Goal: Task Accomplishment & Management: Complete application form

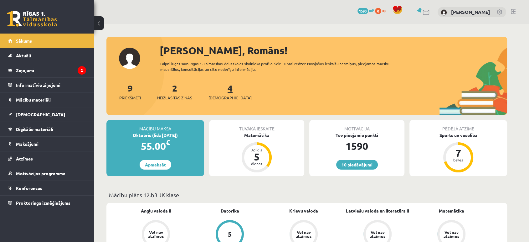
click at [227, 99] on span "[DEMOGRAPHIC_DATA]" at bounding box center [229, 97] width 43 height 6
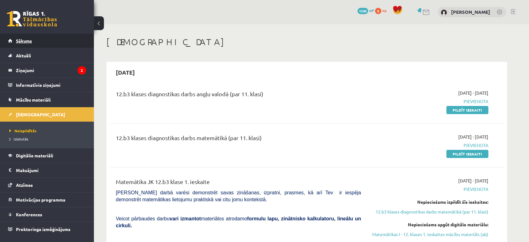
click at [54, 43] on link "Sākums" at bounding box center [47, 40] width 78 height 14
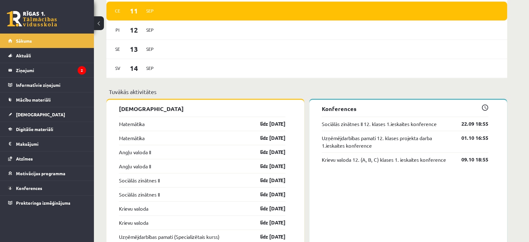
scroll to position [417, 0]
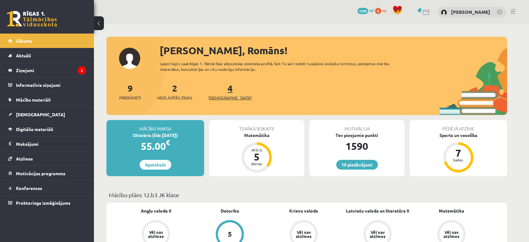
click at [224, 98] on span "[DEMOGRAPHIC_DATA]" at bounding box center [229, 97] width 43 height 6
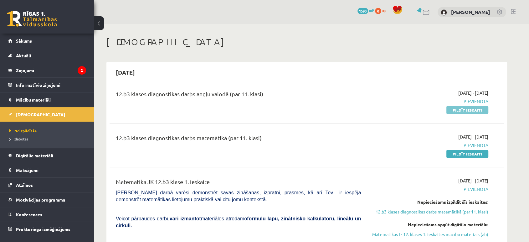
click at [454, 110] on link "Pildīt ieskaiti" at bounding box center [467, 110] width 42 height 8
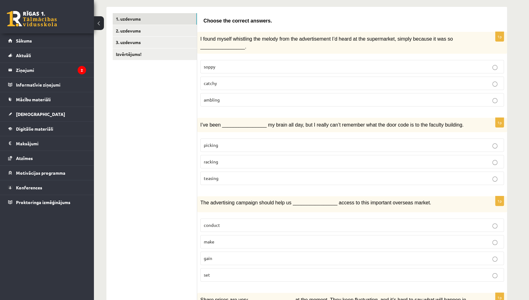
scroll to position [100, 0]
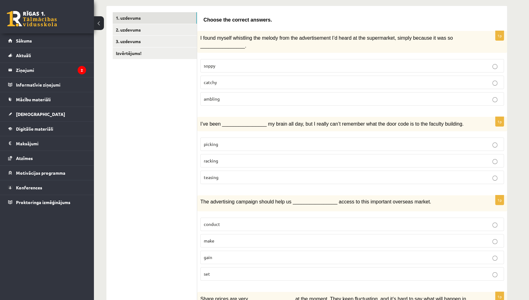
click at [246, 64] on p "soppy" at bounding box center [352, 66] width 297 height 7
click at [247, 80] on p "catchy" at bounding box center [352, 82] width 297 height 7
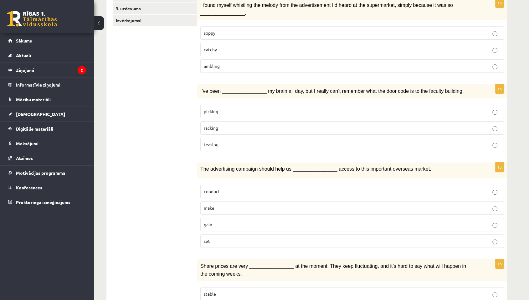
scroll to position [135, 0]
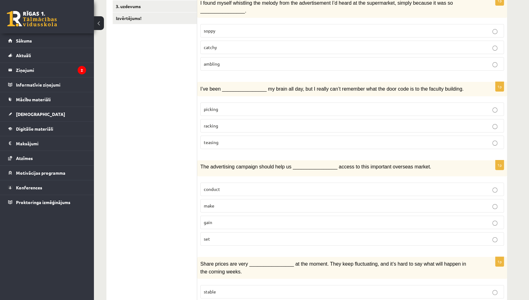
click at [241, 123] on p "racking" at bounding box center [352, 126] width 297 height 7
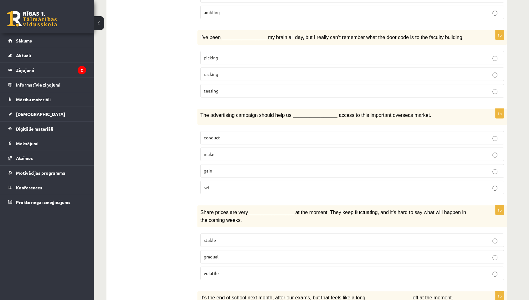
scroll to position [205, 0]
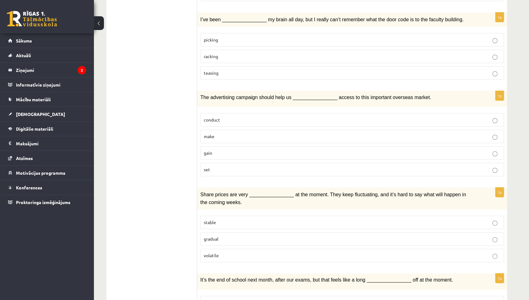
click at [232, 150] on p "gain" at bounding box center [352, 153] width 297 height 7
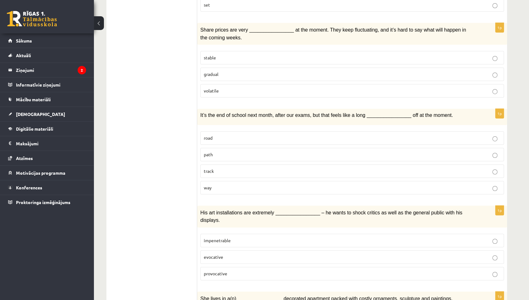
scroll to position [375, 0]
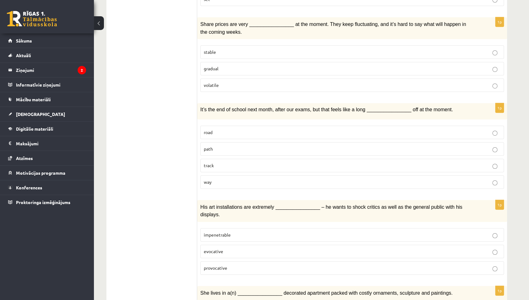
click at [263, 82] on p "volatile" at bounding box center [352, 85] width 297 height 7
click at [245, 179] on p "way" at bounding box center [352, 182] width 297 height 7
click at [219, 241] on span "provocative" at bounding box center [215, 268] width 23 height 6
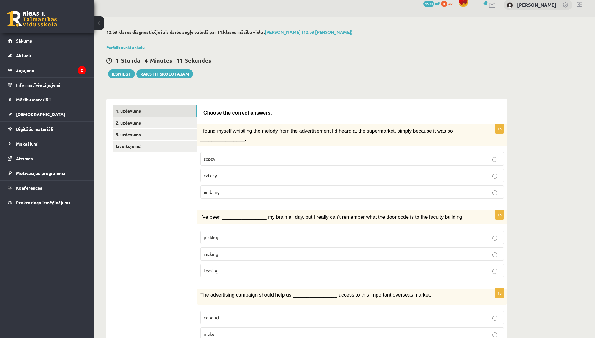
scroll to position [0, 0]
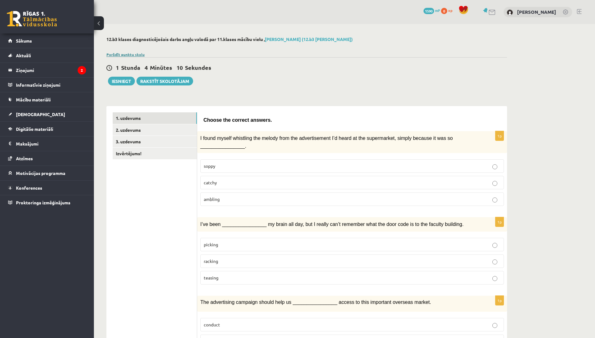
click at [126, 56] on link "Parādīt punktu skalu" at bounding box center [125, 54] width 38 height 5
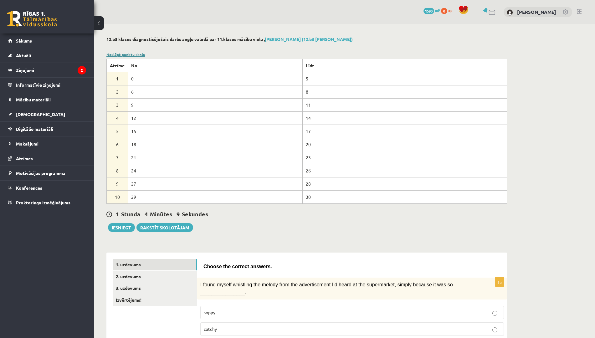
click at [126, 56] on link "Noslēpt punktu skalu" at bounding box center [125, 54] width 39 height 5
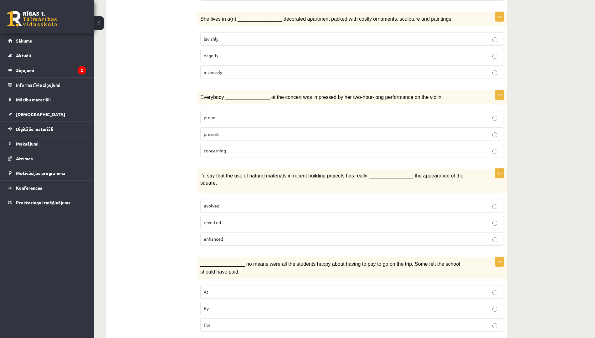
scroll to position [626, 0]
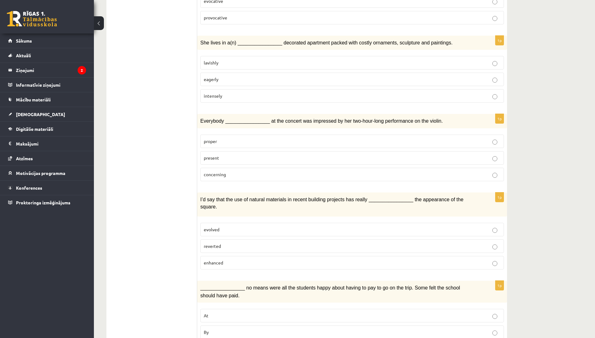
click at [272, 59] on p "lavishly" at bounding box center [352, 62] width 297 height 7
click at [272, 155] on p "present" at bounding box center [352, 158] width 297 height 7
click at [230, 241] on p "enhanced" at bounding box center [352, 262] width 297 height 7
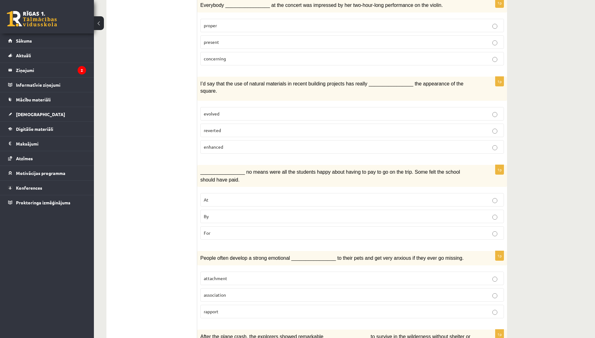
scroll to position [743, 0]
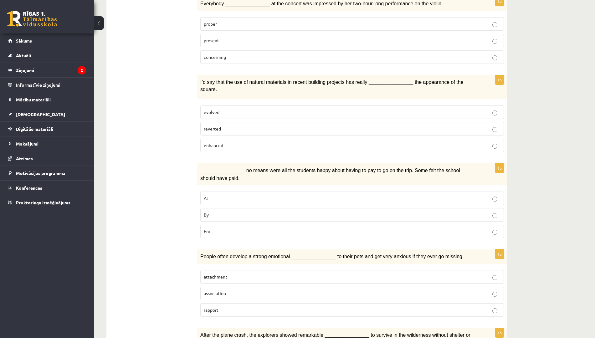
click at [231, 208] on label "By" at bounding box center [351, 214] width 303 height 13
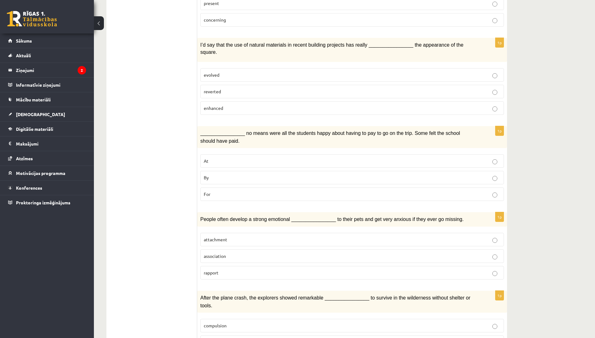
scroll to position [806, 0]
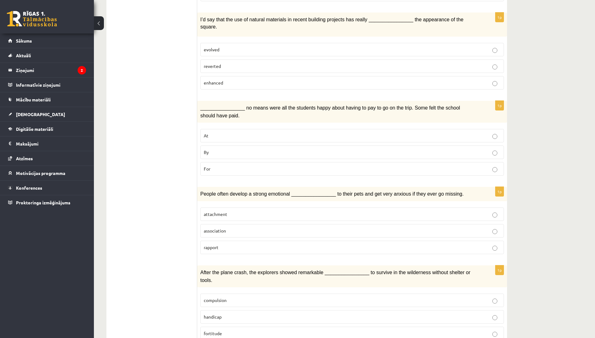
click at [229, 211] on p "attachment" at bounding box center [352, 214] width 297 height 7
click at [236, 241] on p "fortitude" at bounding box center [352, 333] width 297 height 7
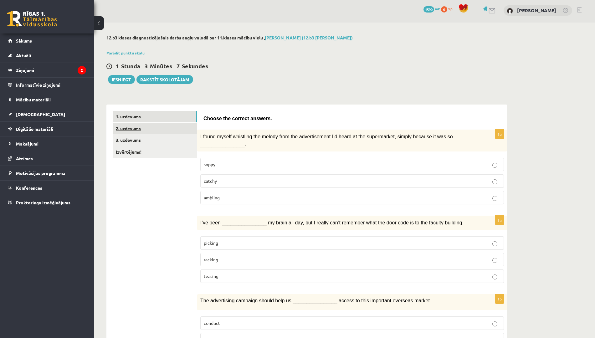
scroll to position [0, 0]
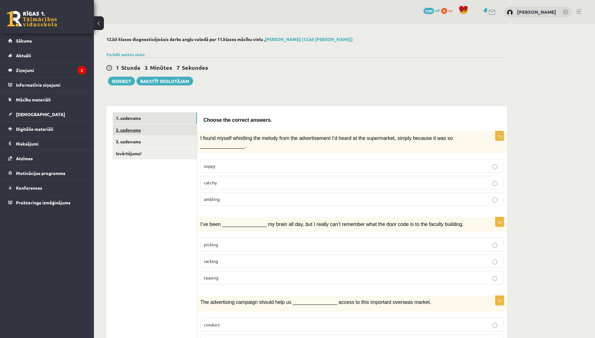
click at [157, 129] on link "2. uzdevums" at bounding box center [155, 130] width 84 height 12
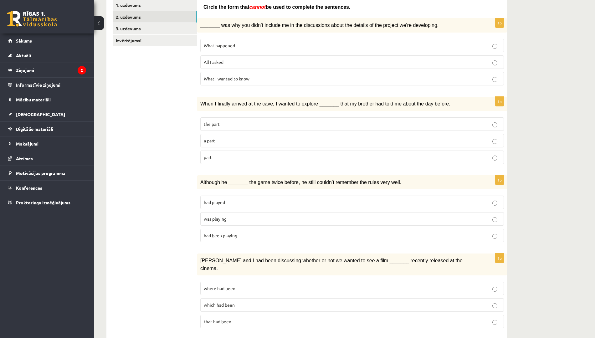
scroll to position [107, 0]
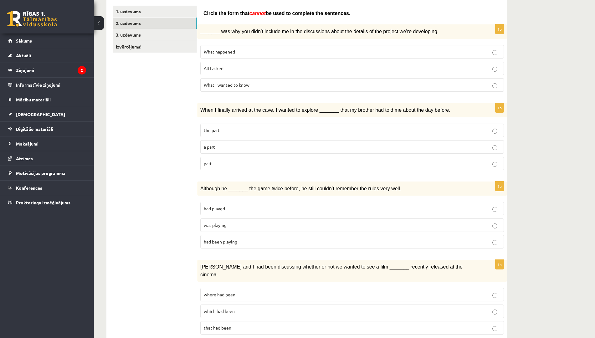
click at [274, 82] on p "What I wanted to know" at bounding box center [352, 85] width 297 height 7
click at [247, 130] on p "the part" at bounding box center [352, 130] width 297 height 7
click at [234, 167] on label "part" at bounding box center [351, 163] width 303 height 13
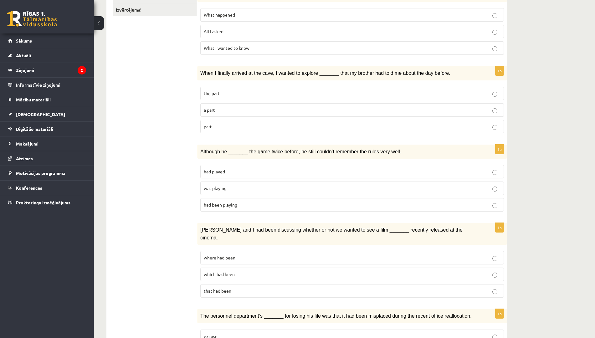
scroll to position [146, 0]
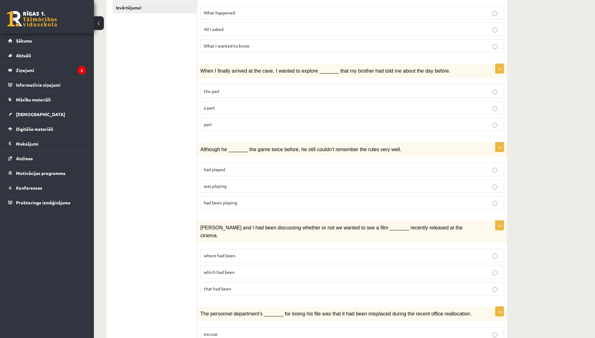
click at [234, 187] on p "was playing" at bounding box center [352, 186] width 297 height 7
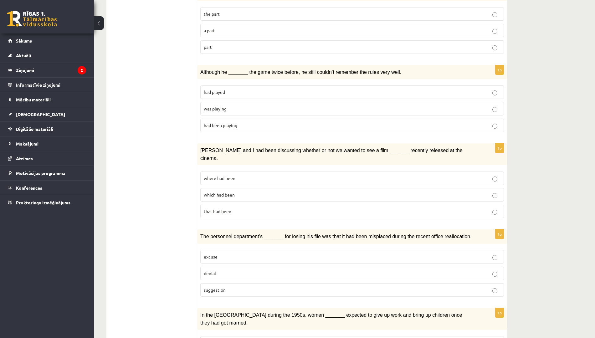
scroll to position [224, 0]
click at [236, 174] on p "where had been" at bounding box center [352, 177] width 297 height 7
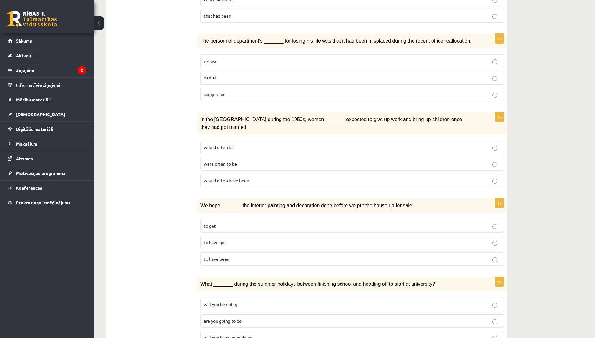
scroll to position [421, 0]
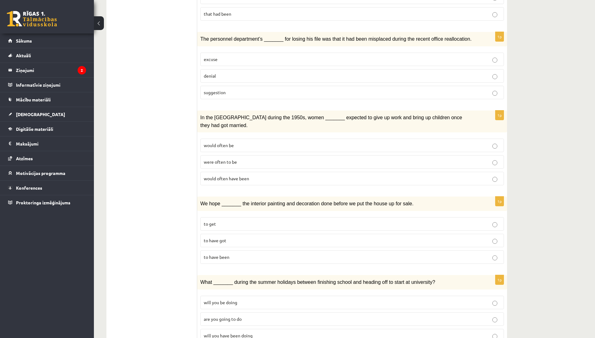
click at [315, 56] on p "excuse" at bounding box center [352, 59] width 297 height 7
click at [294, 142] on p "would often be" at bounding box center [352, 145] width 297 height 7
click at [259, 221] on p "to get" at bounding box center [352, 224] width 297 height 7
click at [257, 241] on p "will you be doing" at bounding box center [352, 302] width 297 height 7
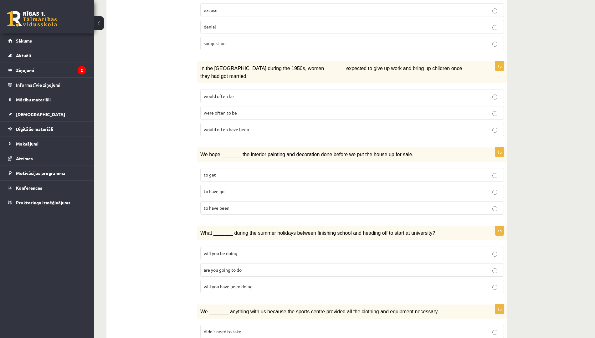
scroll to position [587, 0]
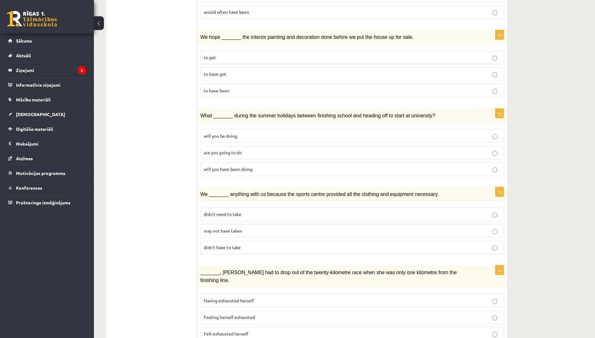
click at [370, 237] on fieldset "didn’t need to take may not have taken didn’t have to take" at bounding box center [351, 230] width 303 height 52
click at [378, 241] on label "didn’t have to take" at bounding box center [351, 247] width 303 height 13
click at [297, 241] on p "Having exhausted herself" at bounding box center [352, 300] width 297 height 7
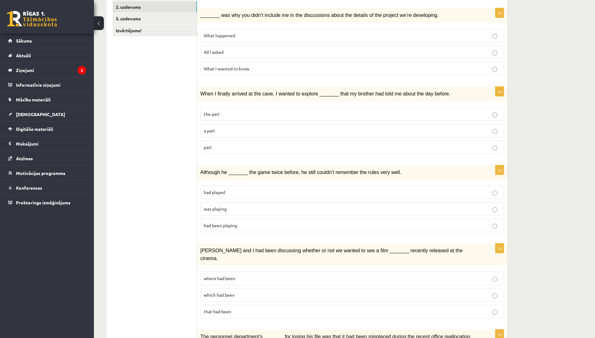
scroll to position [118, 0]
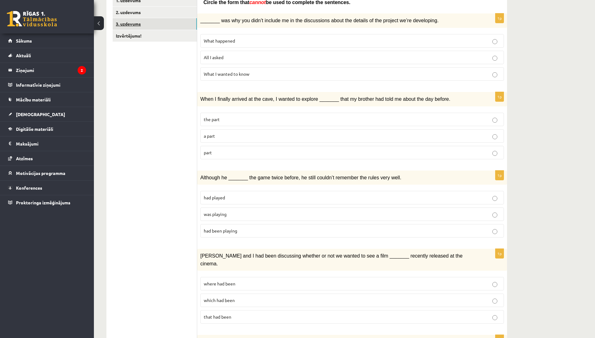
click at [155, 24] on link "3. uzdevums" at bounding box center [155, 24] width 84 height 12
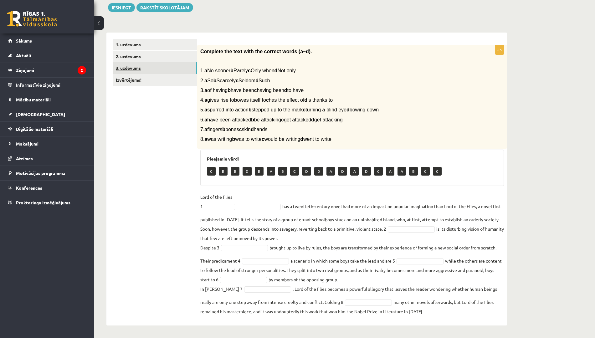
scroll to position [74, 0]
click at [164, 83] on link "Izvērtējums!" at bounding box center [155, 80] width 84 height 12
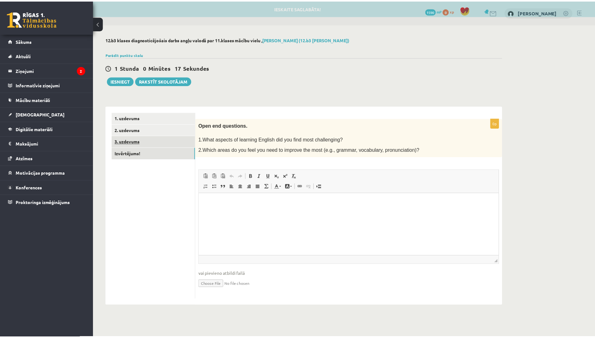
scroll to position [0, 0]
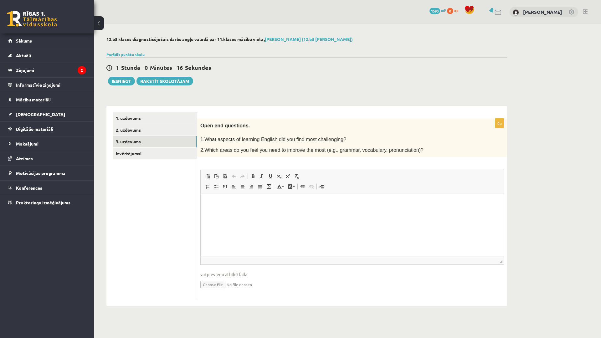
click at [154, 140] on link "3. uzdevums" at bounding box center [155, 142] width 84 height 12
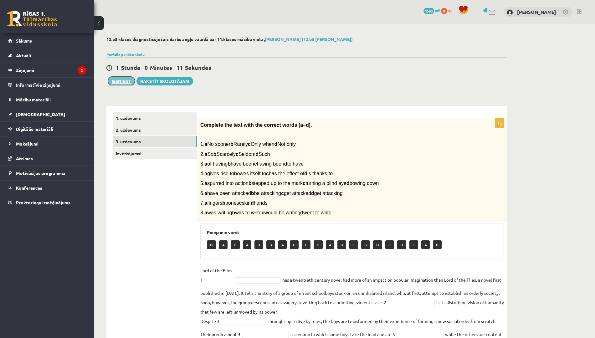
click at [125, 84] on button "Iesniegt" at bounding box center [121, 81] width 27 height 9
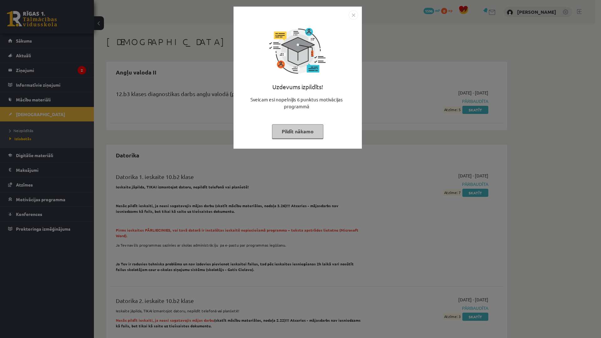
drag, startPoint x: 300, startPoint y: 126, endPoint x: 304, endPoint y: 126, distance: 4.4
click at [300, 126] on button "Pildīt nākamo" at bounding box center [297, 131] width 51 height 14
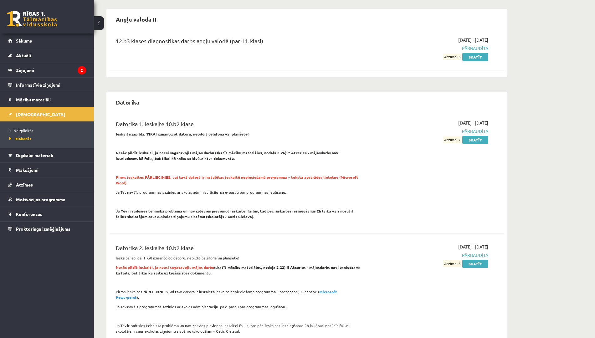
scroll to position [39, 0]
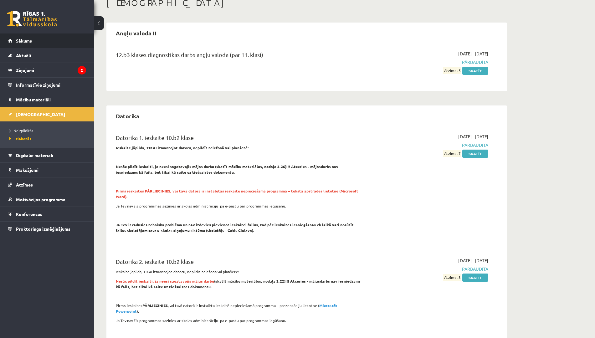
click at [27, 44] on link "Sākums" at bounding box center [47, 40] width 78 height 14
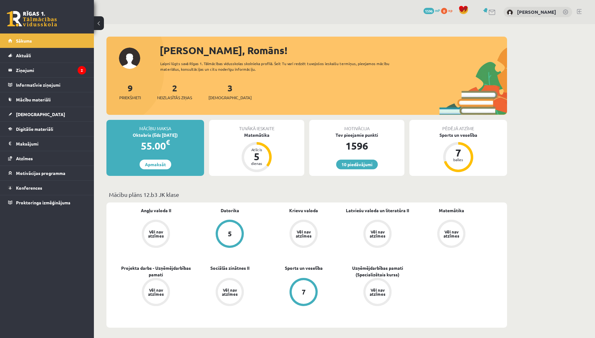
click at [221, 94] on div "3 Ieskaites" at bounding box center [229, 90] width 43 height 19
click at [221, 98] on span "[DEMOGRAPHIC_DATA]" at bounding box center [229, 97] width 43 height 6
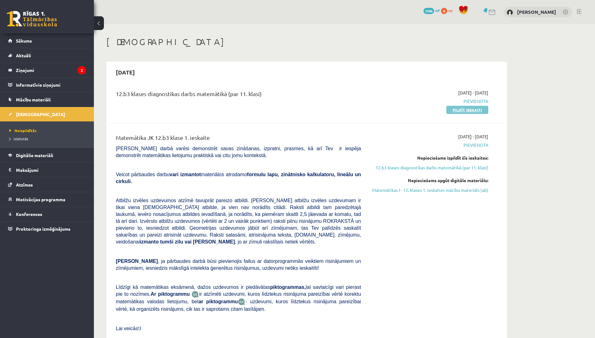
click at [456, 109] on link "Pildīt ieskaiti" at bounding box center [467, 110] width 42 height 8
drag, startPoint x: 461, startPoint y: 111, endPoint x: 333, endPoint y: 38, distance: 147.7
click at [461, 111] on link "Pildīt ieskaiti" at bounding box center [467, 110] width 42 height 8
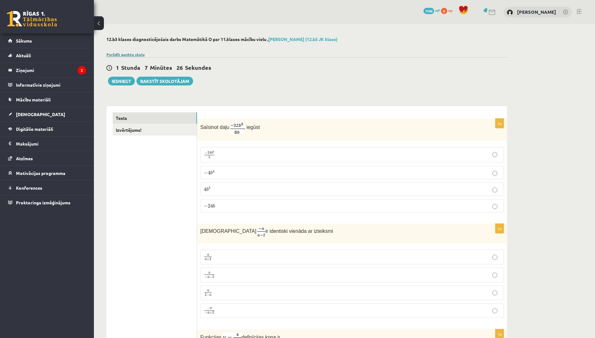
click at [122, 54] on link "Parādīt punktu skalu" at bounding box center [125, 54] width 38 height 5
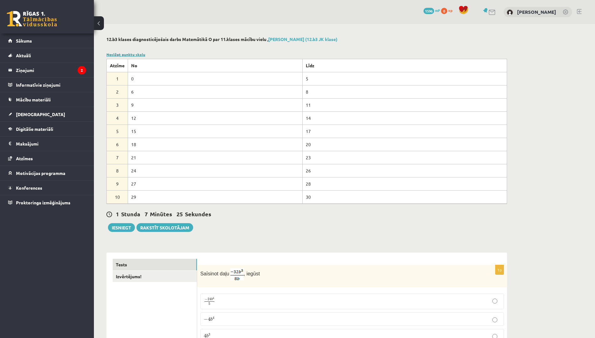
click at [122, 54] on link "Noslēpt punktu skalu" at bounding box center [125, 54] width 39 height 5
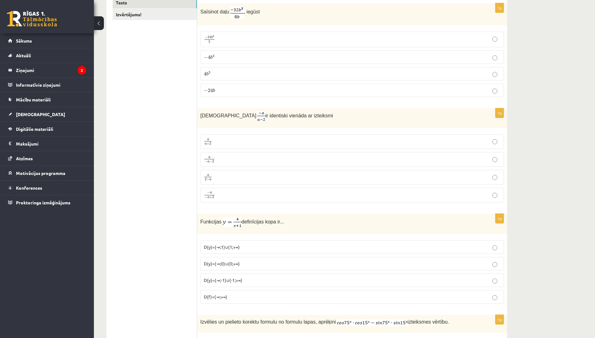
scroll to position [74, 0]
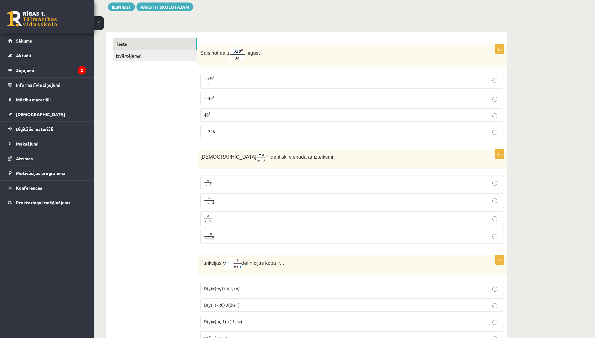
click at [249, 117] on p "4 b 3 4 b 3" at bounding box center [352, 115] width 297 height 7
click at [228, 216] on p "a 2 − a a 2 − a" at bounding box center [352, 219] width 297 height 8
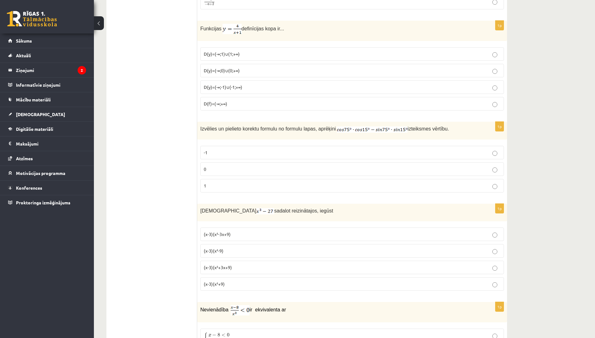
scroll to position [309, 0]
click at [240, 84] on span "D(y)=(-∞;-1)∪(-1;+∞)" at bounding box center [223, 87] width 38 height 6
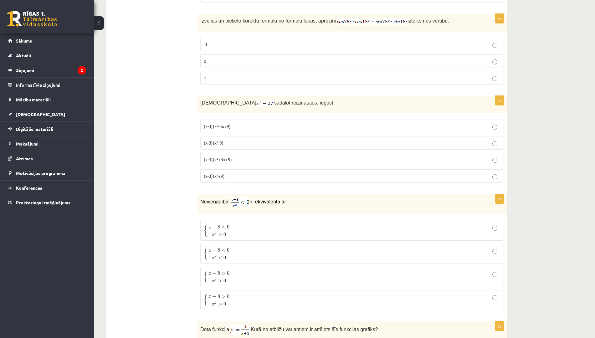
scroll to position [423, 0]
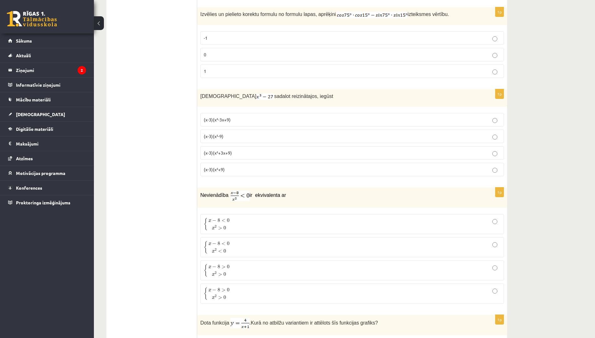
click at [241, 49] on label "0" at bounding box center [351, 54] width 303 height 13
click at [264, 154] on p "(x-3)(x²+3x+9)" at bounding box center [352, 153] width 297 height 7
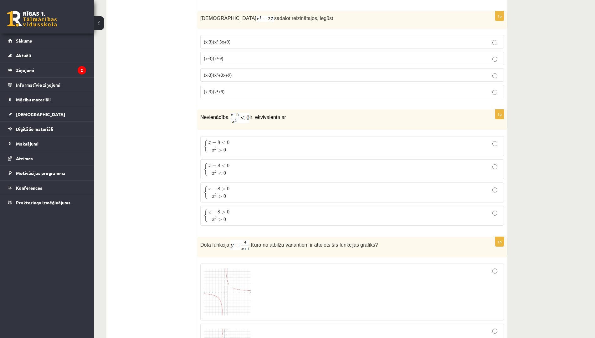
scroll to position [501, 0]
click at [226, 148] on span "x 2 > 0" at bounding box center [218, 148] width 21 height 7
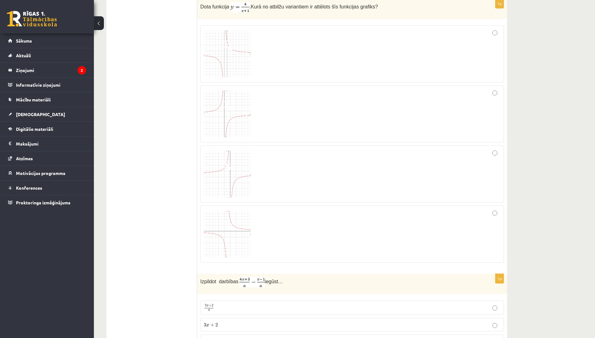
scroll to position [729, 0]
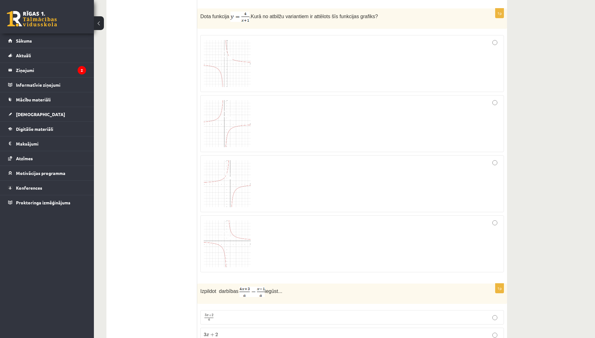
click at [316, 75] on div at bounding box center [352, 63] width 297 height 50
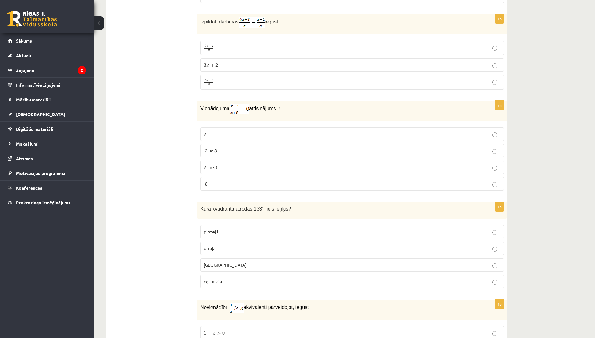
scroll to position [1003, 0]
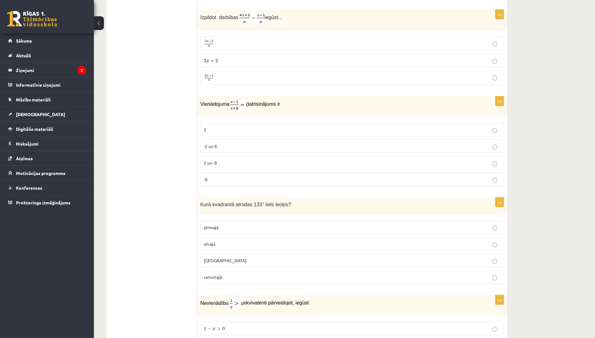
click at [215, 46] on p "3 x + 2 a 3 x + 2 a" at bounding box center [352, 44] width 297 height 8
click at [224, 130] on p "2" at bounding box center [352, 129] width 297 height 7
click at [246, 165] on p "2 un -8" at bounding box center [352, 163] width 297 height 7
click at [224, 241] on p "otrajā" at bounding box center [352, 244] width 297 height 7
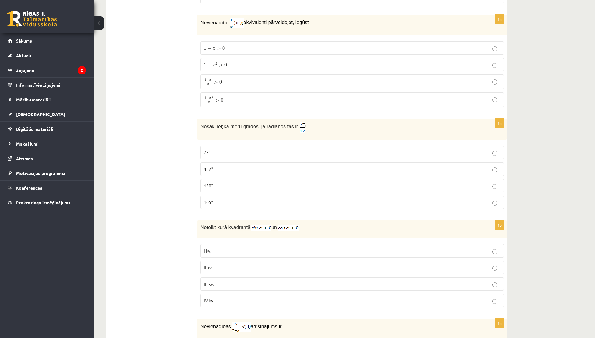
scroll to position [1277, 0]
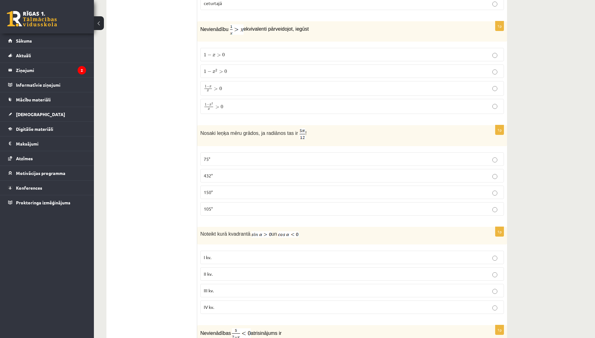
click at [241, 88] on p "1 − x x > 0 1 − x x > 0" at bounding box center [352, 88] width 297 height 8
click at [237, 156] on p "75°" at bounding box center [352, 159] width 297 height 7
click at [224, 274] on p "II kv." at bounding box center [352, 274] width 297 height 7
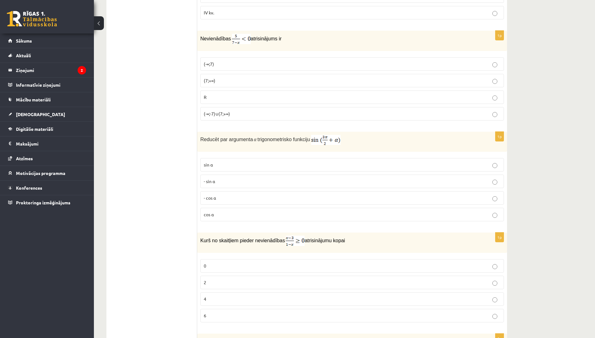
scroll to position [1590, 0]
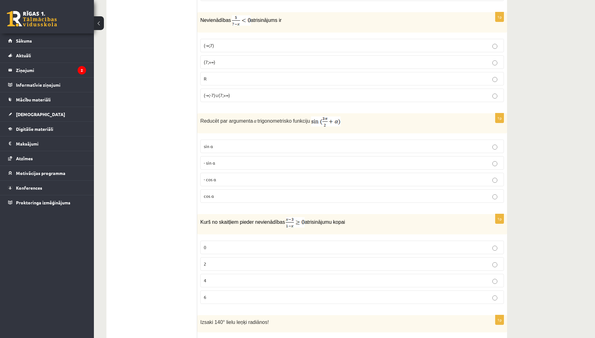
click at [239, 65] on label "(7;+∞)" at bounding box center [351, 61] width 303 height 13
click at [240, 194] on p "cos⁡ α" at bounding box center [352, 196] width 297 height 7
click at [223, 259] on label "2" at bounding box center [351, 263] width 303 height 13
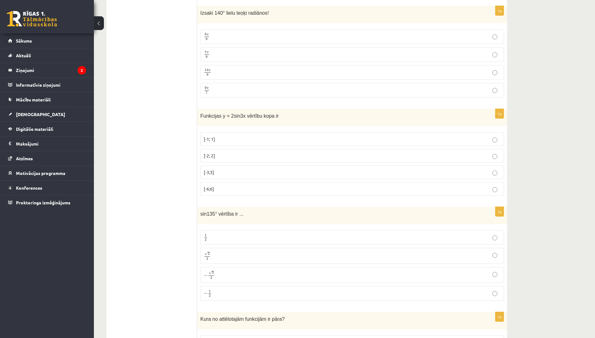
scroll to position [1903, 0]
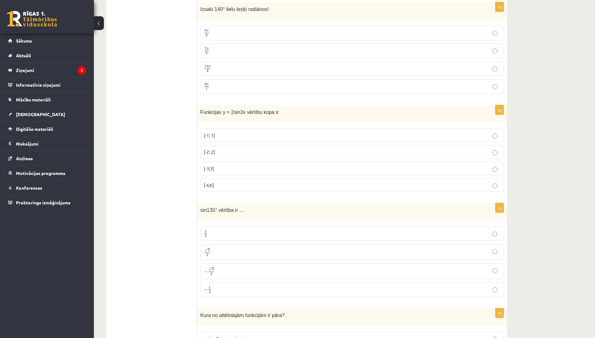
click at [229, 51] on p "7 π 9 7 π 9" at bounding box center [352, 51] width 297 height 8
click at [229, 149] on p "[-2; 2]" at bounding box center [352, 152] width 297 height 7
click at [229, 252] on p "√ 2 2 2 2" at bounding box center [352, 251] width 297 height 9
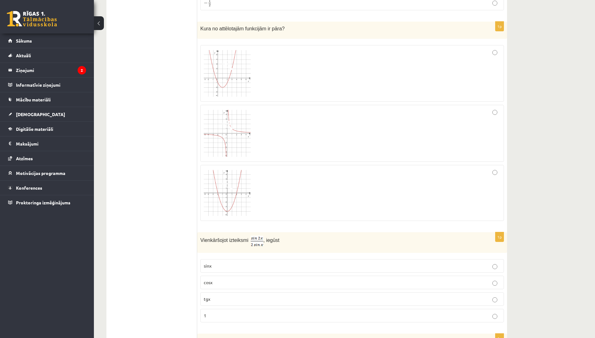
scroll to position [2192, 0]
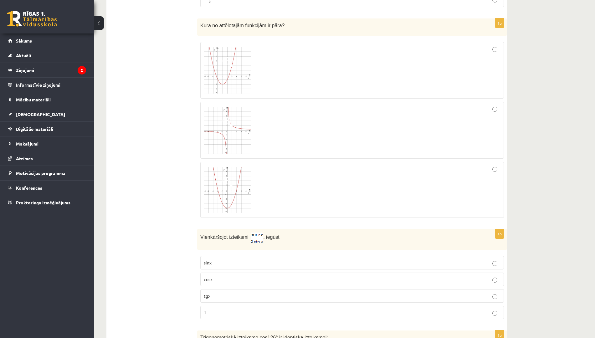
click at [459, 170] on div at bounding box center [352, 189] width 297 height 49
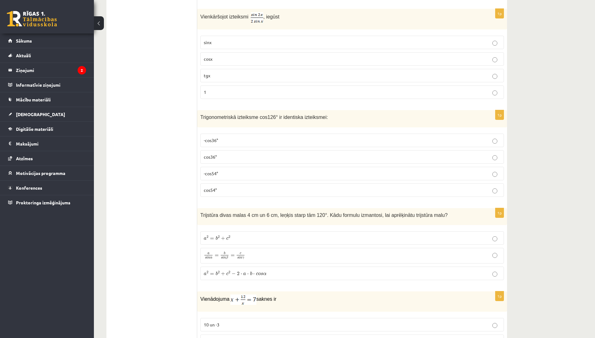
scroll to position [2416, 0]
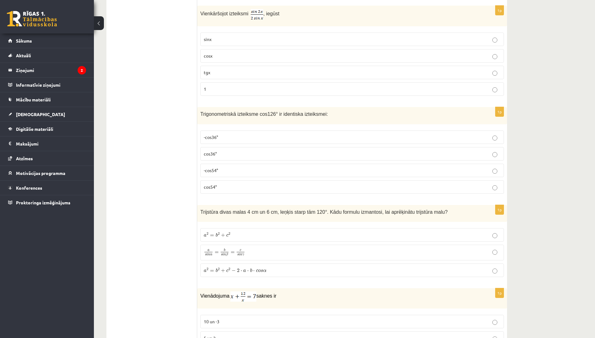
click at [272, 73] on p "tgx" at bounding box center [352, 72] width 297 height 7
click at [227, 171] on p "-cos54°" at bounding box center [352, 170] width 297 height 7
click at [269, 269] on p "a 2 = b 2 + c 2 − 2 ⋅ a ⋅ b ⋅ c o s α a 2 = b 2 + c 2 − 2 ⋅ a ⋅ b ⋅ c o s α" at bounding box center [352, 270] width 297 height 7
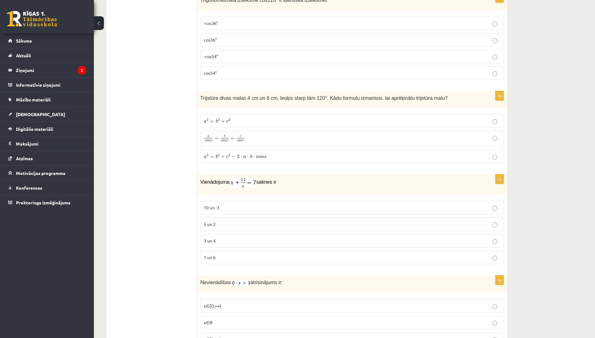
scroll to position [2533, 0]
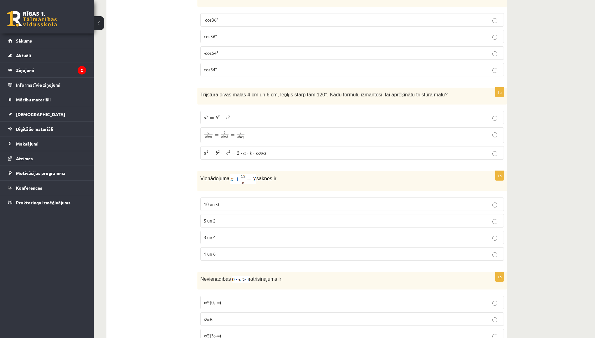
click at [258, 234] on p "3 un 4" at bounding box center [352, 237] width 297 height 7
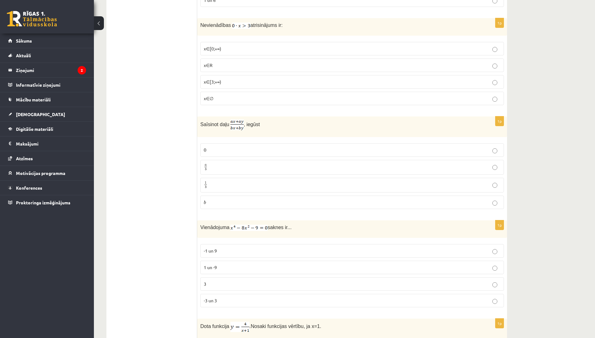
scroll to position [2796, 0]
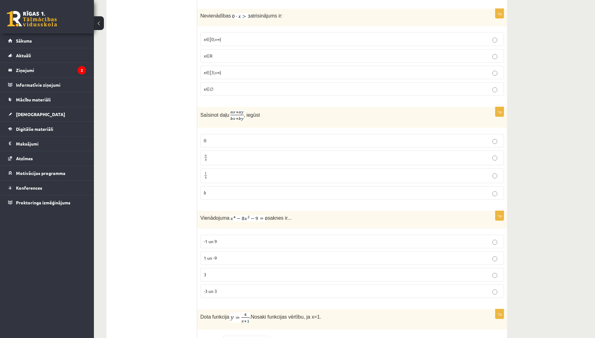
click at [244, 70] on p "x∈[3;+∞)" at bounding box center [352, 72] width 297 height 7
click at [225, 159] on p "a b a b" at bounding box center [352, 158] width 297 height 8
click at [231, 239] on p "-1 un 9" at bounding box center [352, 241] width 297 height 7
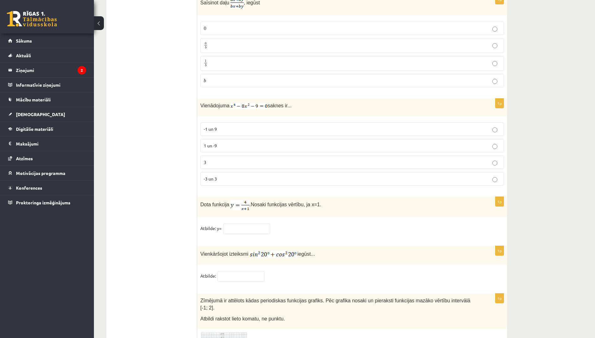
scroll to position [2914, 0]
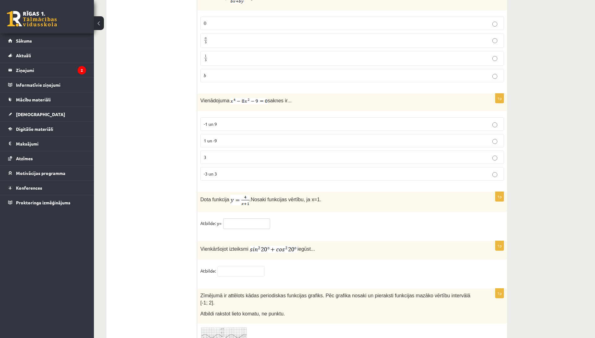
click at [237, 223] on input "text" at bounding box center [246, 223] width 47 height 11
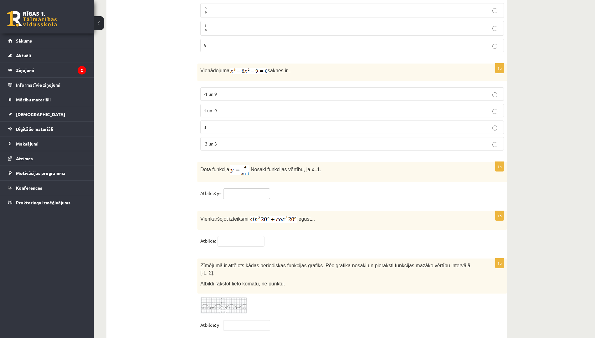
scroll to position [2953, 0]
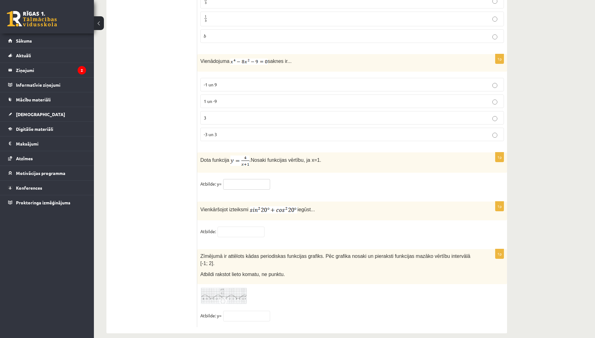
type input "*"
click at [223, 227] on input "text" at bounding box center [240, 232] width 47 height 11
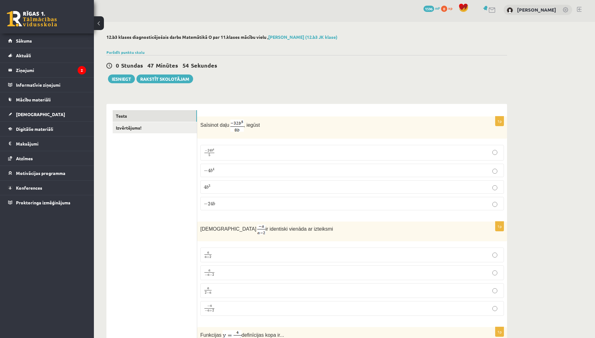
scroll to position [0, 0]
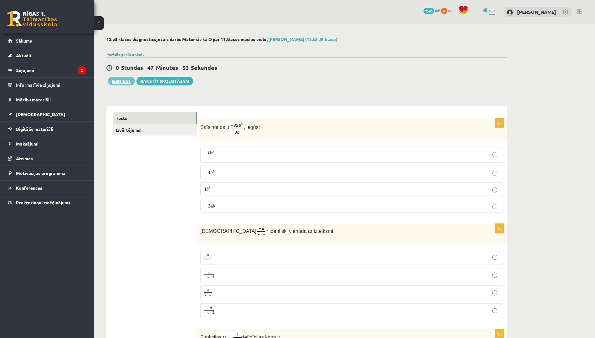
type input "*"
click at [126, 82] on button "Iesniegt" at bounding box center [121, 81] width 27 height 9
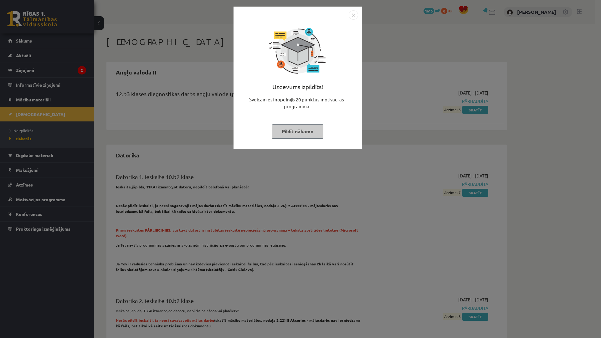
click at [303, 136] on button "Pildīt nākamo" at bounding box center [297, 131] width 51 height 14
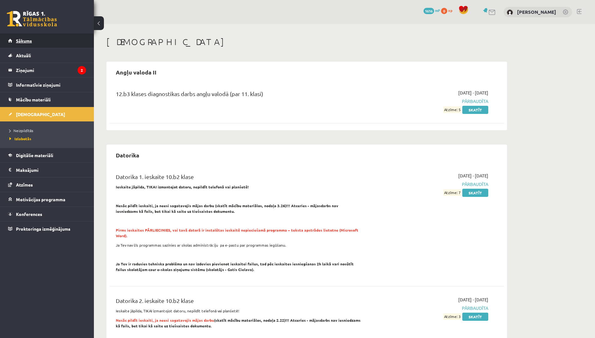
click at [44, 43] on link "Sākums" at bounding box center [47, 40] width 78 height 14
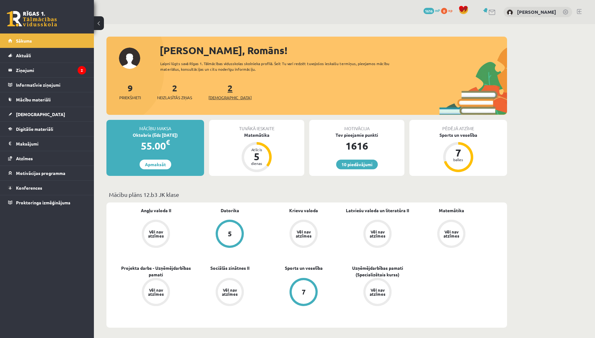
click at [220, 100] on span "[DEMOGRAPHIC_DATA]" at bounding box center [229, 97] width 43 height 6
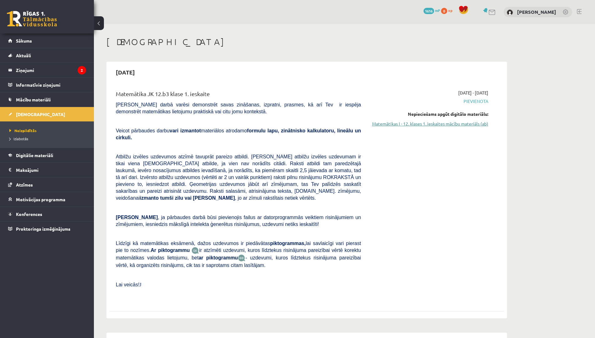
click at [422, 125] on link "Matemātikas I - 12. klases 1. ieskaites mācību materiāls (ab)" at bounding box center [429, 123] width 118 height 7
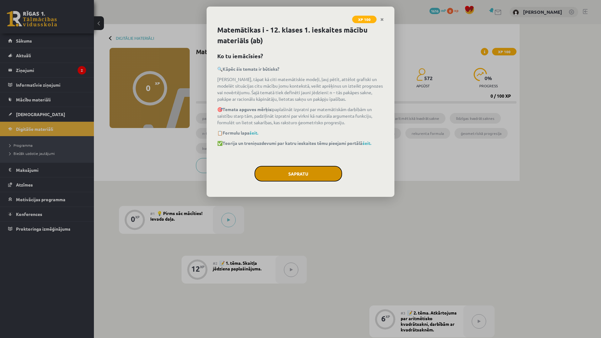
click at [299, 174] on button "Sapratu" at bounding box center [298, 174] width 88 height 16
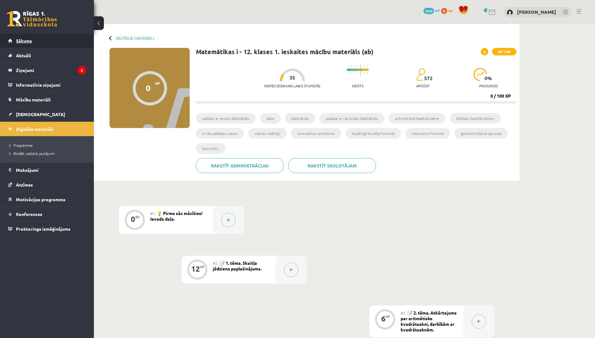
click at [45, 46] on link "Sākums" at bounding box center [47, 40] width 78 height 14
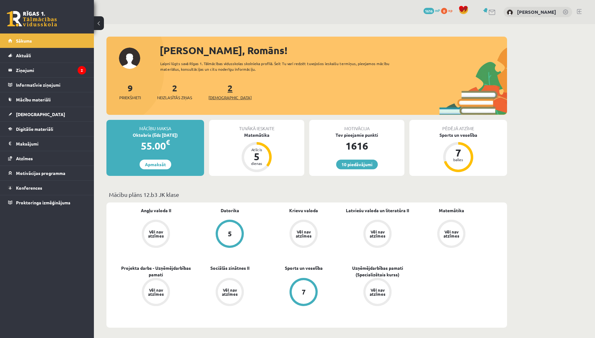
click at [225, 99] on span "[DEMOGRAPHIC_DATA]" at bounding box center [229, 97] width 43 height 6
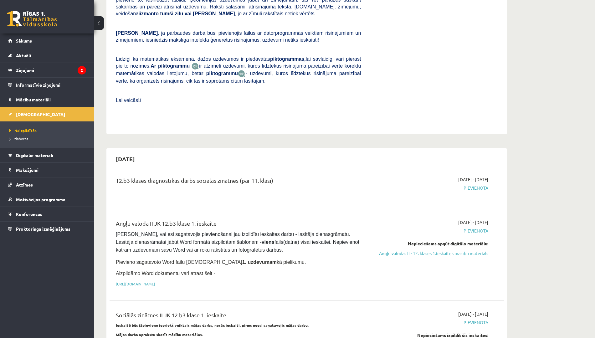
scroll to position [196, 0]
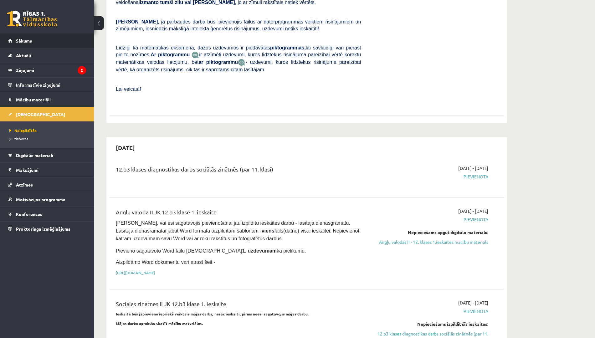
click at [44, 47] on link "Sākums" at bounding box center [47, 40] width 78 height 14
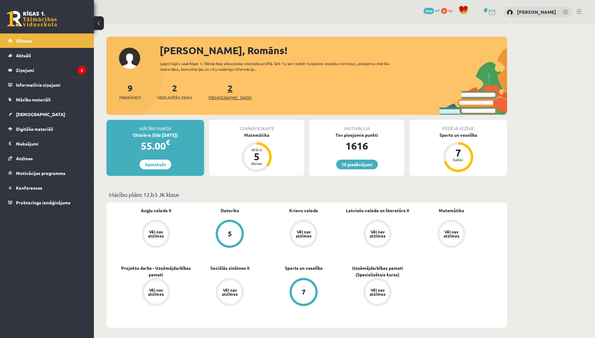
click at [226, 100] on span "[DEMOGRAPHIC_DATA]" at bounding box center [229, 97] width 43 height 6
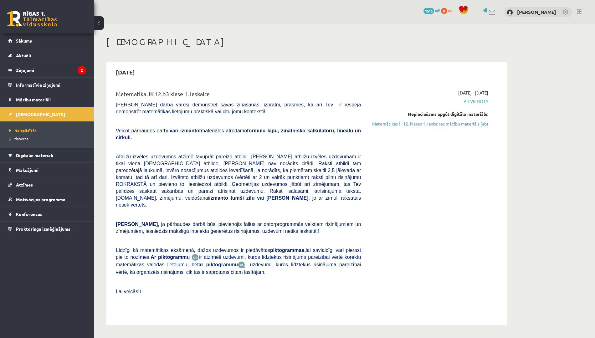
drag, startPoint x: 416, startPoint y: 124, endPoint x: 329, endPoint y: 44, distance: 118.0
click at [416, 124] on link "Matemātikas I - 12. klases 1. ieskaites mācību materiāls (ab)" at bounding box center [429, 123] width 118 height 7
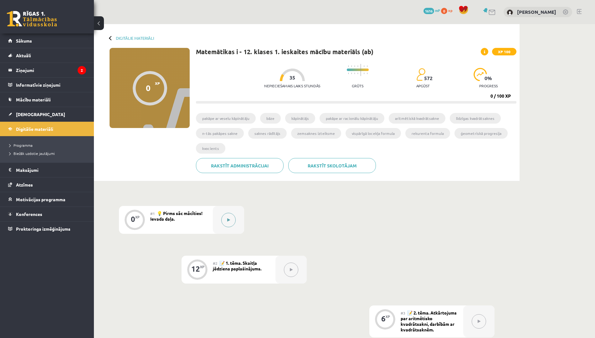
click at [238, 226] on div at bounding box center [228, 220] width 31 height 28
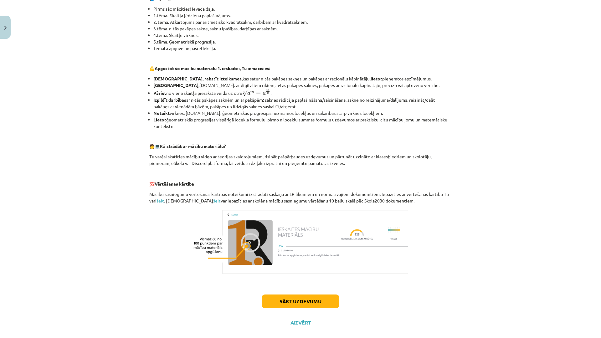
scroll to position [156, 0]
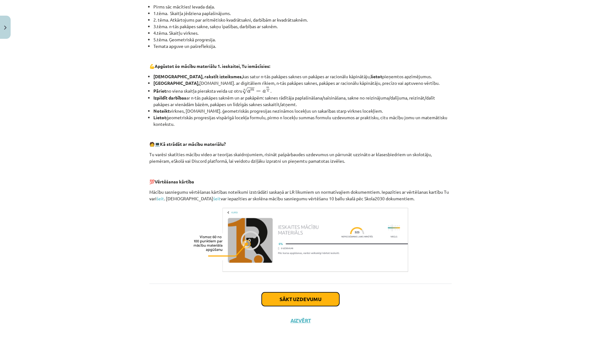
click at [288, 296] on button "Sākt uzdevumu" at bounding box center [301, 299] width 78 height 14
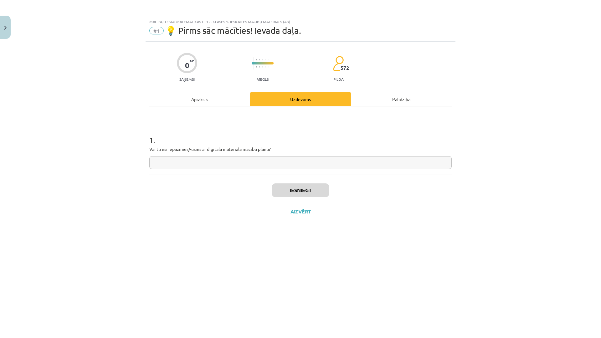
click at [257, 160] on input "text" at bounding box center [300, 162] width 302 height 13
type input "**"
click at [281, 198] on div "Iesniegt Aizvērt" at bounding box center [300, 197] width 302 height 44
click at [283, 194] on button "Iesniegt" at bounding box center [300, 190] width 57 height 14
click at [280, 214] on button "Nākamā nodarbība" at bounding box center [300, 215] width 61 height 14
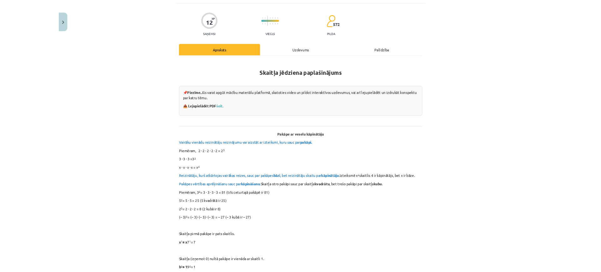
scroll to position [39, 0]
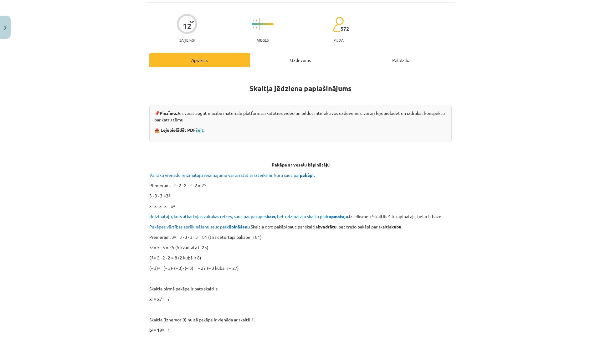
click at [200, 131] on link "šeit." at bounding box center [200, 130] width 9 height 6
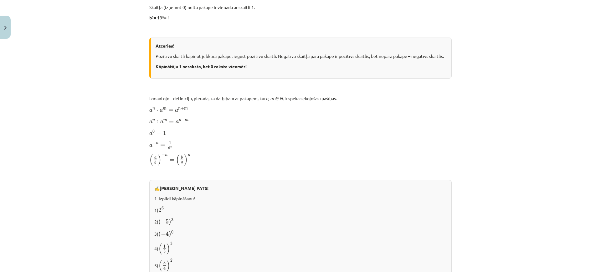
scroll to position [352, 0]
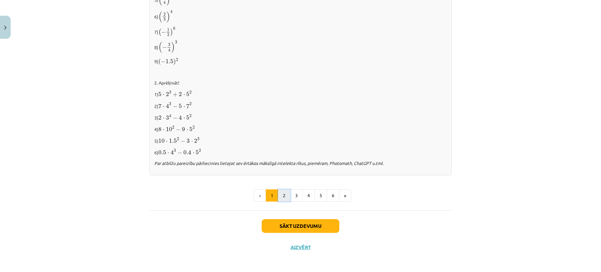
click at [280, 191] on button "2" at bounding box center [284, 195] width 13 height 13
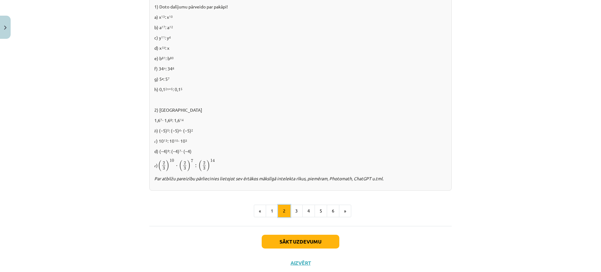
scroll to position [392, 0]
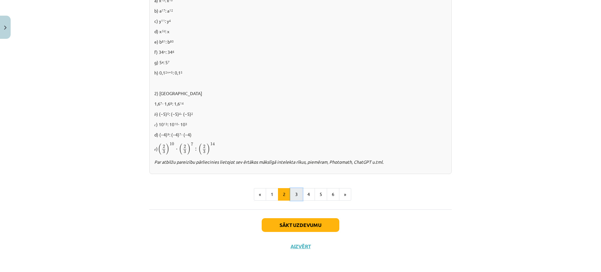
click at [294, 190] on button "3" at bounding box center [296, 194] width 13 height 13
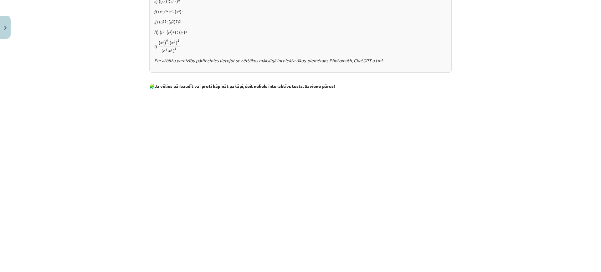
scroll to position [519, 0]
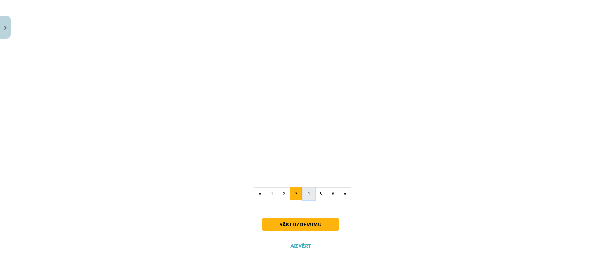
click at [305, 189] on button "4" at bounding box center [308, 193] width 13 height 13
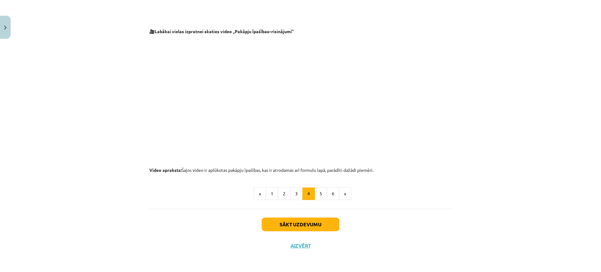
scroll to position [615, 0]
click at [298, 220] on button "Sākt uzdevumu" at bounding box center [301, 224] width 78 height 14
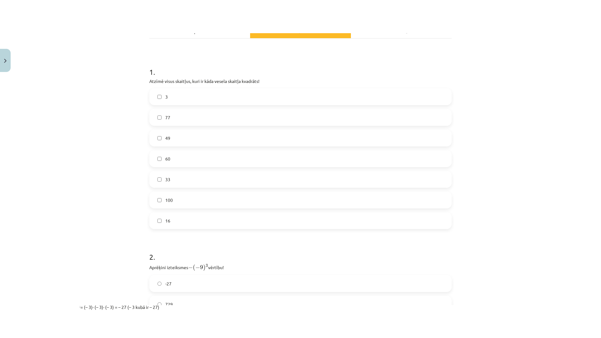
scroll to position [133, 0]
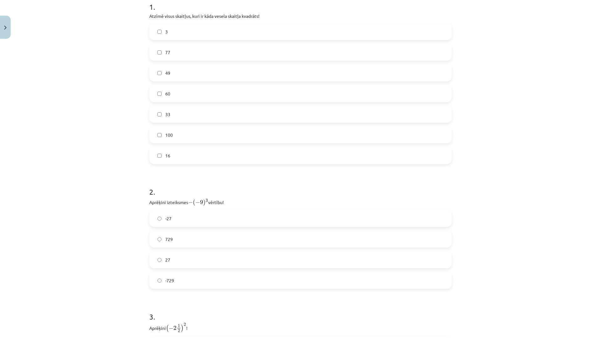
click at [172, 78] on label "49" at bounding box center [300, 73] width 301 height 16
click at [177, 132] on label "100" at bounding box center [300, 135] width 301 height 16
click at [173, 153] on label "16" at bounding box center [300, 156] width 301 height 16
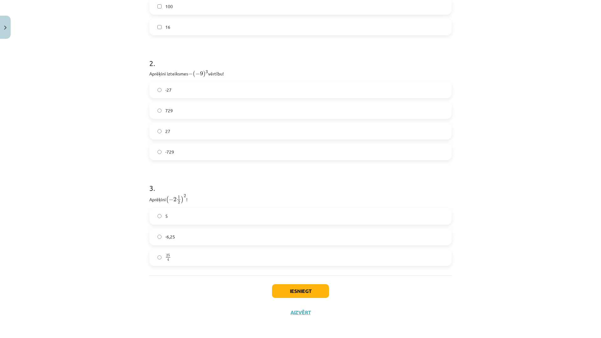
scroll to position [262, 0]
click at [182, 105] on label "729" at bounding box center [300, 110] width 301 height 16
click at [186, 254] on label "25 4 25 4" at bounding box center [300, 257] width 301 height 16
click at [278, 289] on button "Iesniegt" at bounding box center [300, 291] width 57 height 14
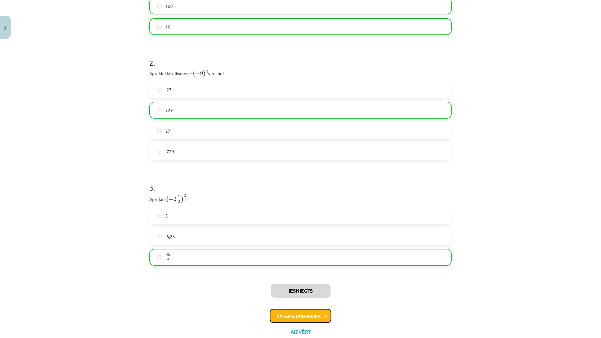
click at [300, 314] on button "Nākamā nodarbība" at bounding box center [300, 316] width 61 height 14
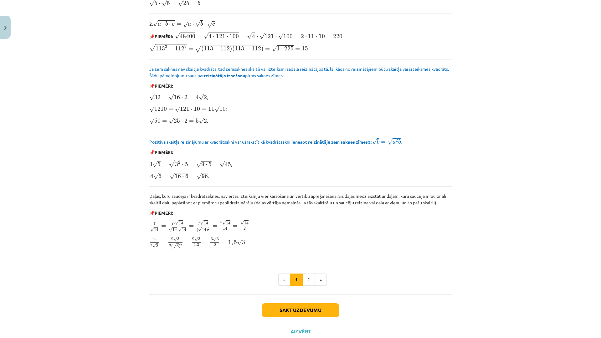
scroll to position [642, 0]
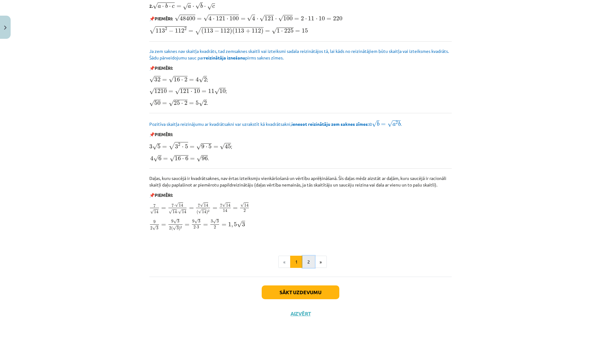
click at [305, 263] on button "2" at bounding box center [308, 262] width 13 height 13
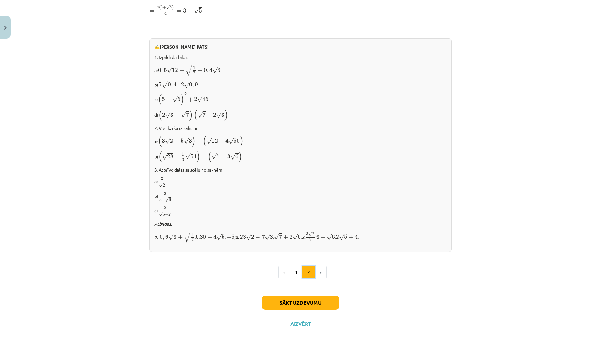
scroll to position [302, 0]
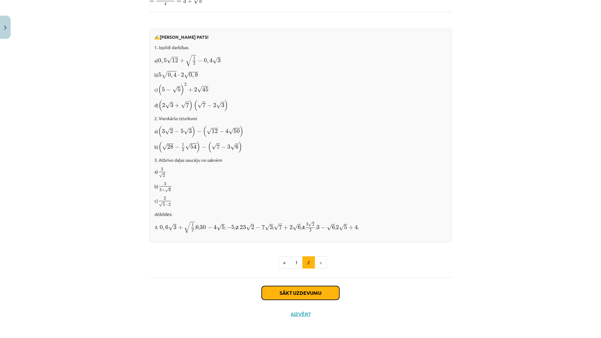
click at [303, 294] on button "Sākt uzdevumu" at bounding box center [301, 293] width 78 height 14
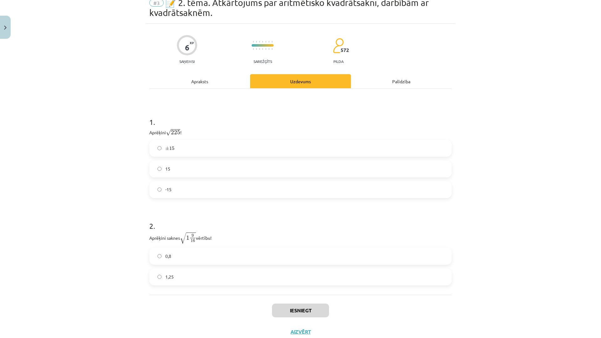
scroll to position [48, 0]
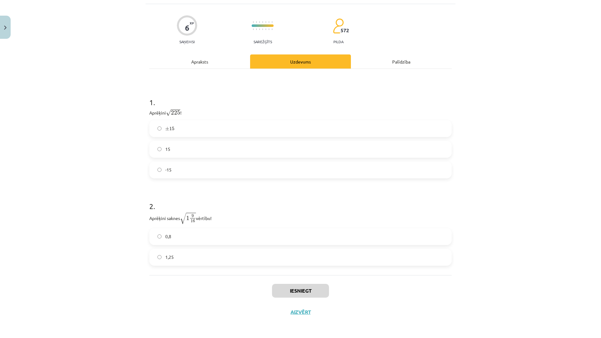
click at [207, 148] on label "15" at bounding box center [300, 149] width 301 height 16
click at [205, 266] on div "1 . Aprēķini √ 225 225 ! ± 15 ± 15 15 -15 2 . Aprēķini saknes √ 1 9 16 1 9 16 v…" at bounding box center [300, 172] width 302 height 206
click at [226, 265] on label "1,25" at bounding box center [300, 257] width 301 height 16
click at [312, 297] on button "Iesniegt" at bounding box center [300, 291] width 57 height 14
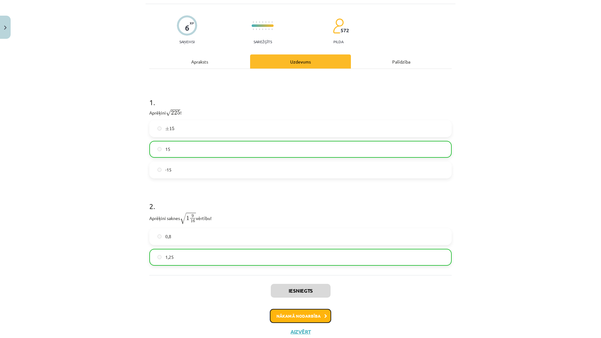
click at [310, 319] on button "Nākamā nodarbība" at bounding box center [300, 316] width 61 height 14
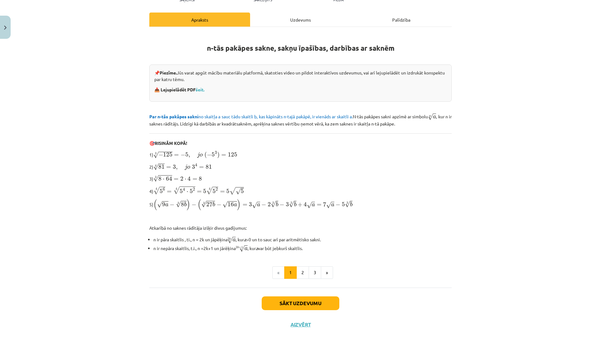
scroll to position [90, 0]
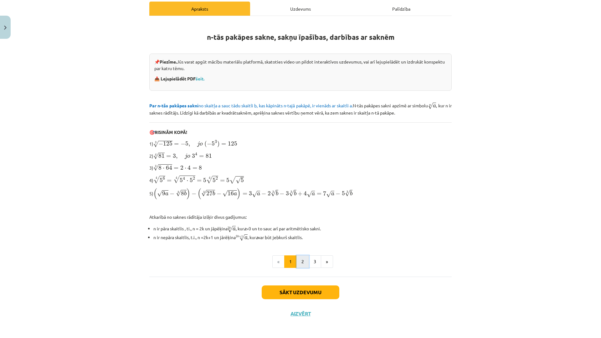
click at [300, 261] on button "2" at bounding box center [302, 261] width 13 height 13
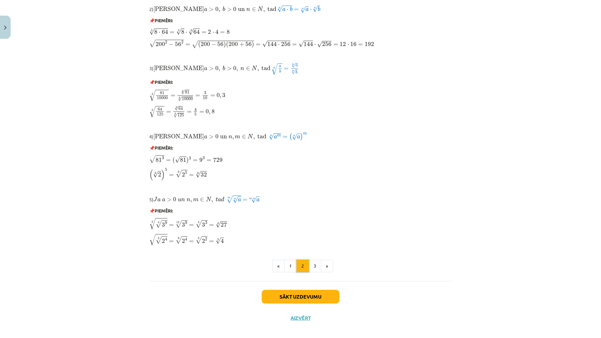
scroll to position [422, 0]
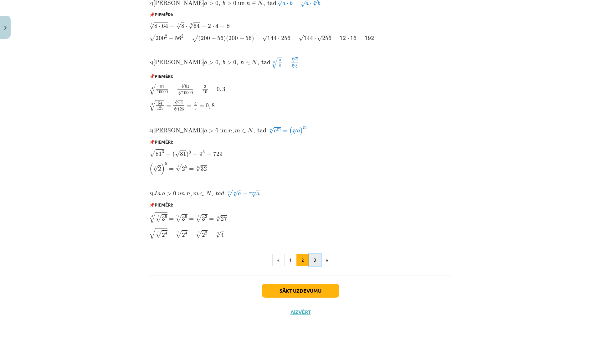
click at [310, 263] on button "3" at bounding box center [314, 260] width 13 height 13
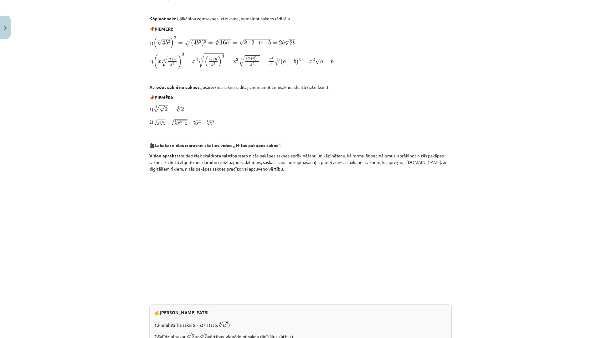
scroll to position [425, 0]
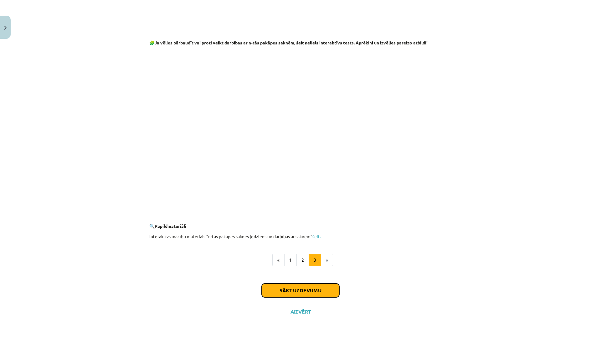
click at [306, 288] on button "Sākt uzdevumu" at bounding box center [301, 290] width 78 height 14
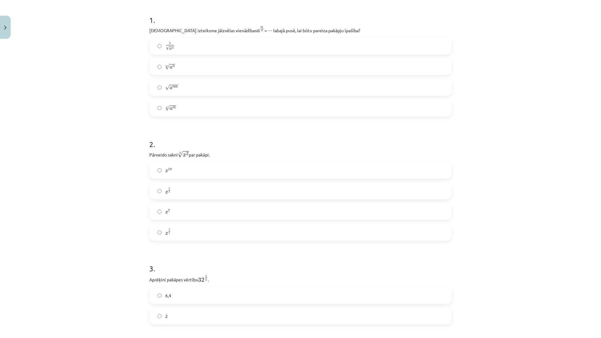
scroll to position [134, 0]
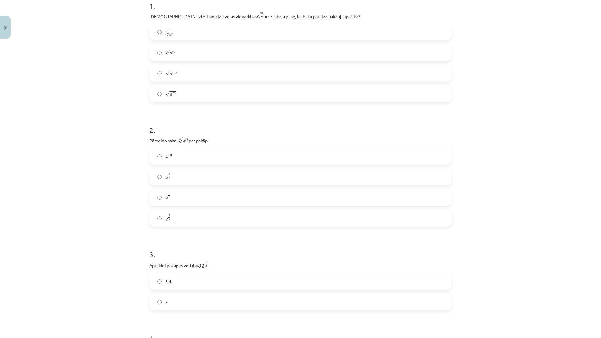
click at [221, 57] on label "m √ a n a n m" at bounding box center [300, 53] width 301 height 16
click at [191, 95] on label "n √ a m a m n" at bounding box center [300, 94] width 301 height 16
click at [176, 218] on label "x 2 5 x 2 5" at bounding box center [300, 218] width 301 height 16
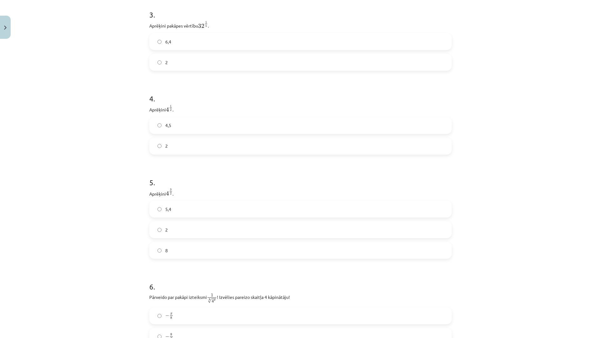
scroll to position [369, 0]
click at [168, 67] on label "2" at bounding box center [300, 67] width 301 height 16
click at [181, 235] on label "2" at bounding box center [300, 235] width 301 height 16
click at [151, 146] on label "2" at bounding box center [300, 151] width 301 height 16
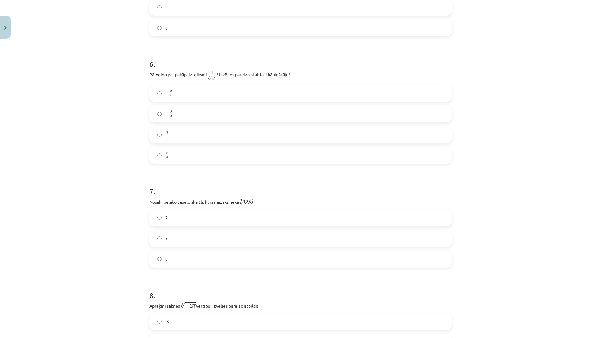
scroll to position [642, 0]
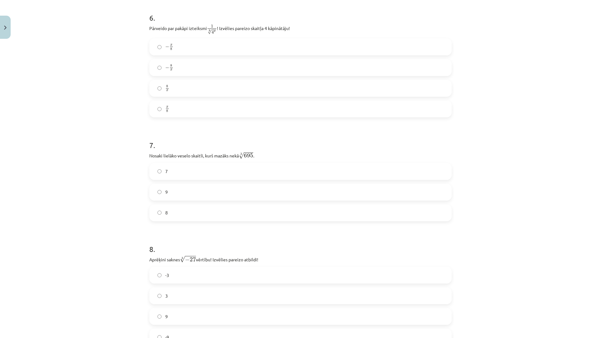
click at [168, 213] on label "8" at bounding box center [300, 213] width 301 height 16
click at [179, 273] on label "-3" at bounding box center [300, 275] width 301 height 16
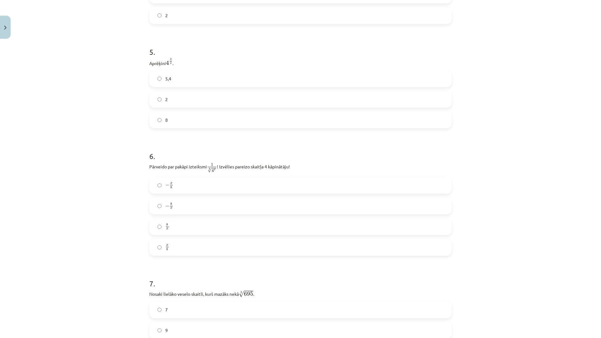
scroll to position [508, 0]
click at [186, 203] on label "− 8 x − 8 x" at bounding box center [300, 202] width 301 height 16
click at [185, 181] on label "− x 8 − x 8" at bounding box center [300, 181] width 301 height 16
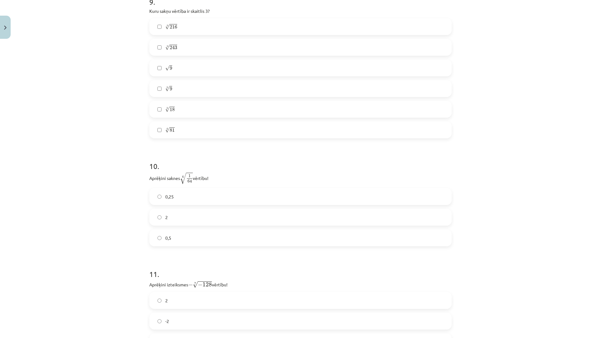
scroll to position [1012, 0]
click at [159, 72] on label "√ 9 9" at bounding box center [300, 70] width 301 height 16
click at [172, 129] on label "4 √ 81 81 4" at bounding box center [300, 132] width 301 height 16
click at [173, 112] on label "3 √ 18 18 3" at bounding box center [300, 111] width 301 height 16
click at [181, 51] on label "5 √ 243 243 5" at bounding box center [300, 49] width 301 height 16
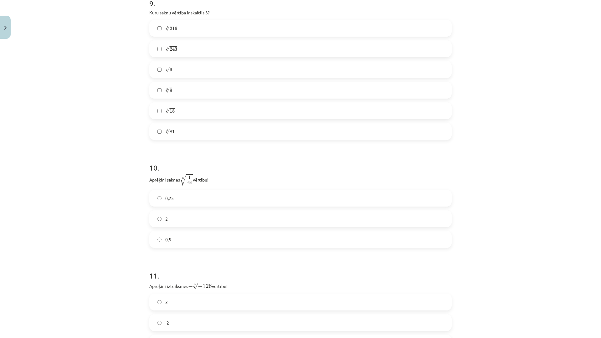
click at [175, 108] on label "3 √ 18 18 3" at bounding box center [300, 111] width 301 height 16
click at [174, 242] on label "0,5" at bounding box center [300, 240] width 301 height 16
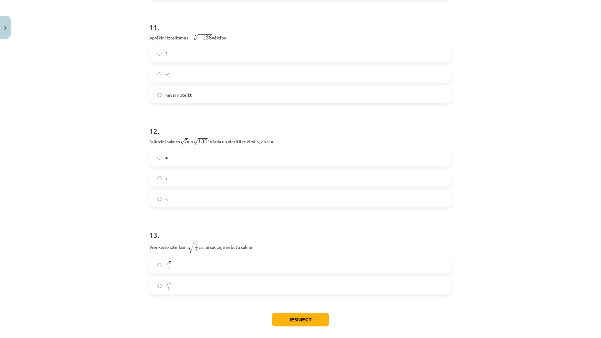
scroll to position [1275, 0]
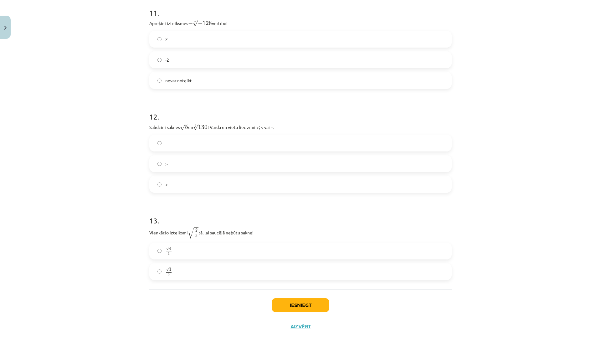
click at [238, 61] on label "-2" at bounding box center [300, 60] width 301 height 16
click at [193, 162] on label ">" at bounding box center [300, 164] width 301 height 16
click at [184, 184] on label "<" at bounding box center [300, 184] width 301 height 16
click at [171, 254] on label "√ 6 3 6 3" at bounding box center [300, 251] width 301 height 16
click at [304, 308] on button "Iesniegt" at bounding box center [300, 305] width 57 height 14
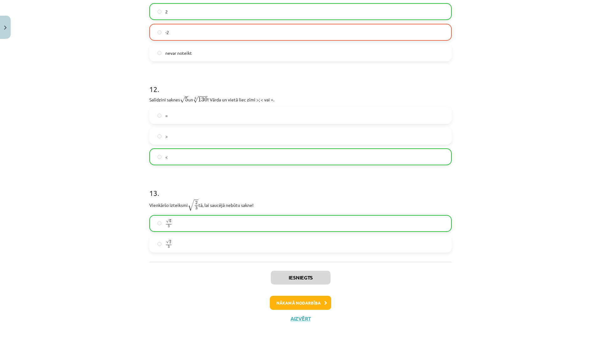
scroll to position [1310, 0]
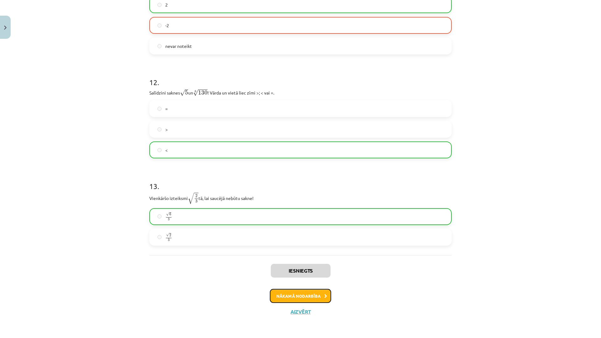
click at [287, 294] on button "Nākamā nodarbība" at bounding box center [300, 296] width 61 height 14
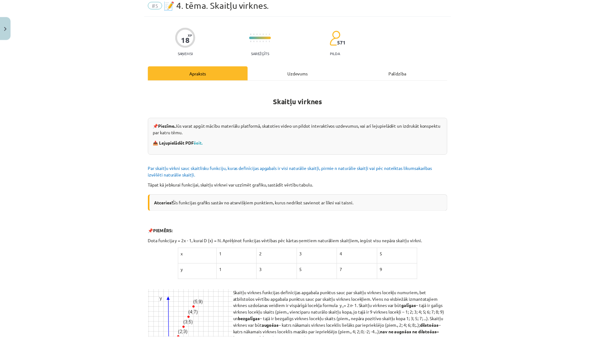
scroll to position [16, 0]
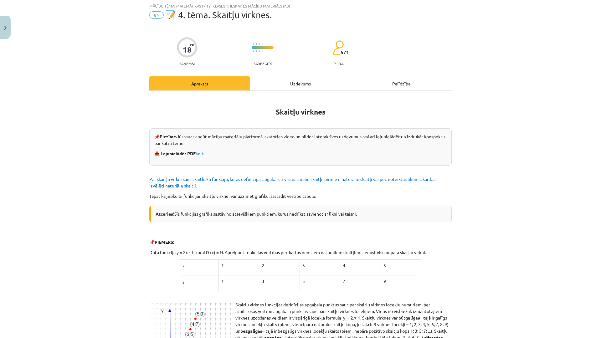
click at [293, 84] on div "Uzdevums" at bounding box center [300, 83] width 101 height 14
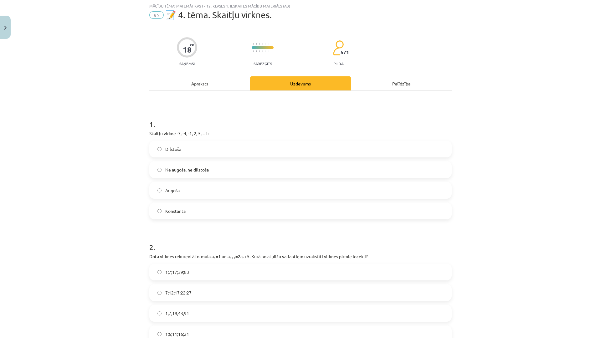
click at [235, 79] on div "Apraksts" at bounding box center [199, 83] width 101 height 14
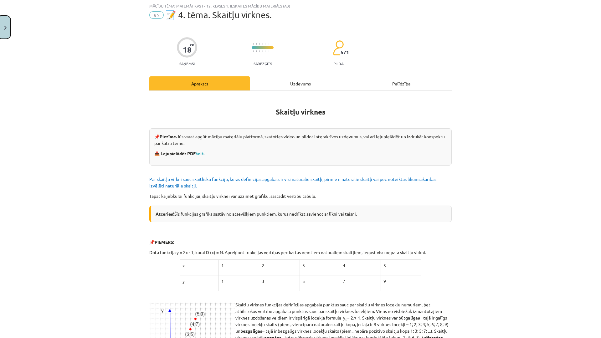
click at [3, 20] on button "Close" at bounding box center [5, 27] width 11 height 23
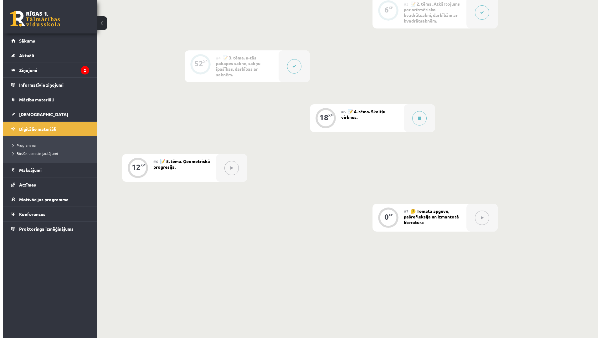
scroll to position [313, 0]
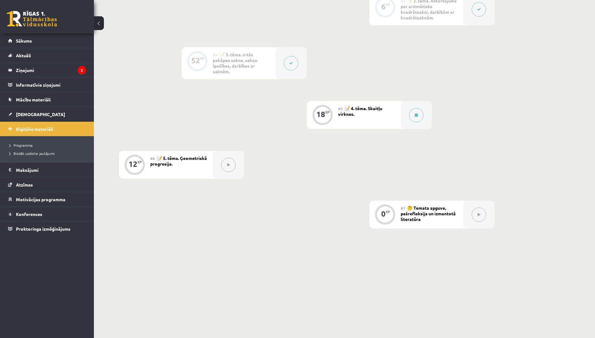
click at [382, 110] on span "📝 4. tēma. Skaitļu virknes." at bounding box center [360, 110] width 44 height 11
click at [408, 113] on div at bounding box center [415, 115] width 31 height 28
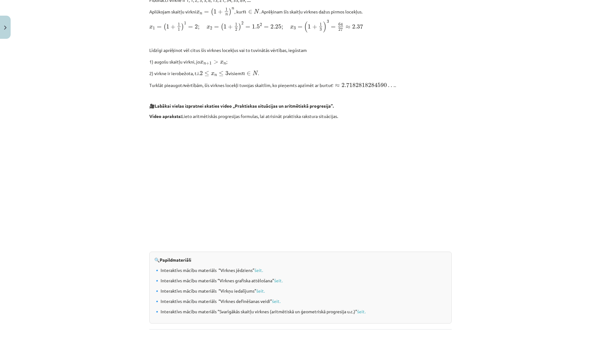
scroll to position [539, 0]
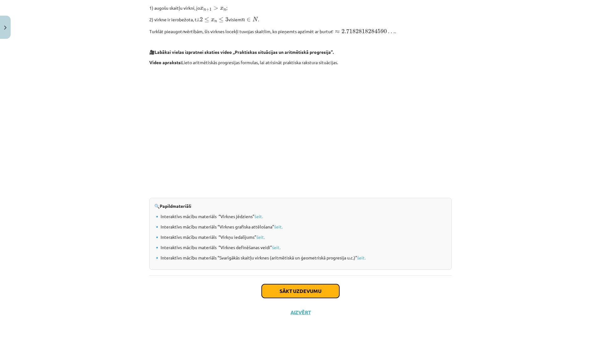
click at [289, 294] on button "Sākt uzdevumu" at bounding box center [301, 291] width 78 height 14
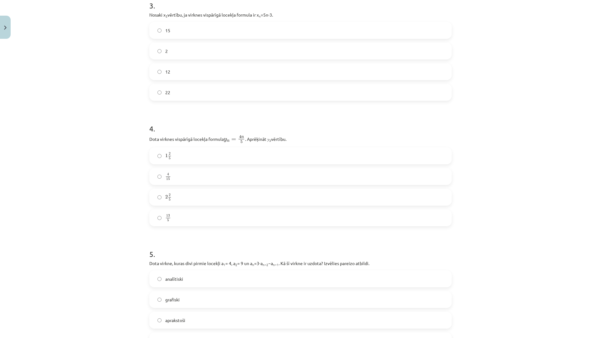
scroll to position [378, 0]
click at [165, 71] on span "12" at bounding box center [167, 74] width 5 height 7
click at [187, 219] on label "13 5 13 5" at bounding box center [300, 220] width 301 height 16
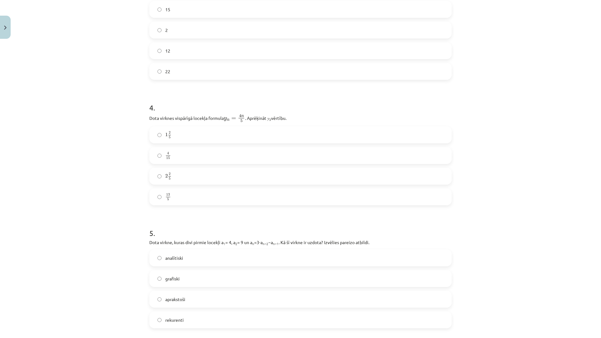
scroll to position [495, 0]
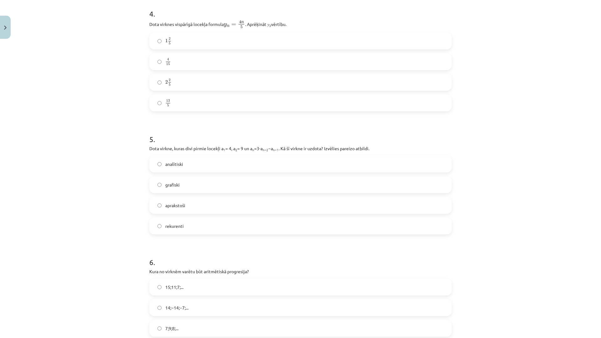
click at [199, 169] on label "analītiski" at bounding box center [300, 164] width 301 height 16
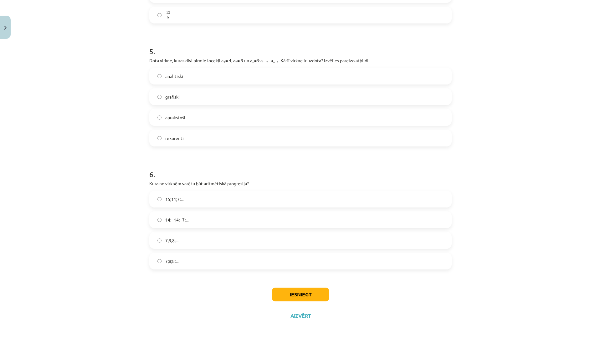
scroll to position [587, 0]
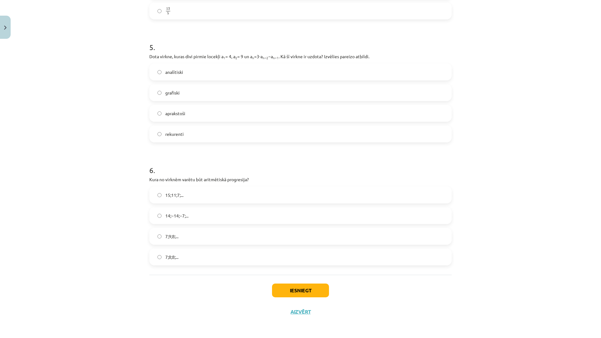
click at [237, 131] on label "rekurenti" at bounding box center [300, 134] width 301 height 16
click at [215, 190] on label "15;11;7;..." at bounding box center [300, 195] width 301 height 16
click at [292, 290] on button "Iesniegt" at bounding box center [300, 290] width 57 height 14
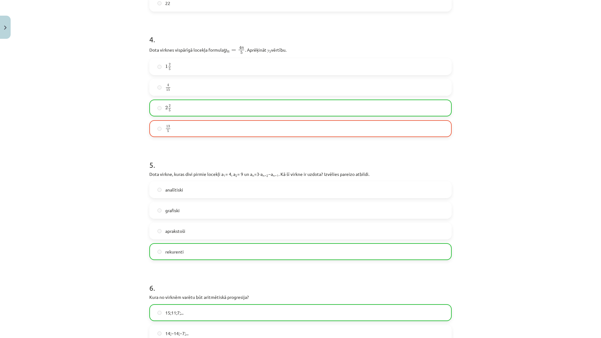
scroll to position [607, 0]
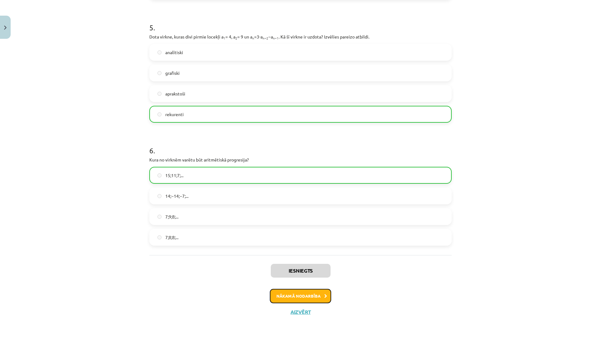
click at [305, 294] on button "Nākamā nodarbība" at bounding box center [300, 296] width 61 height 14
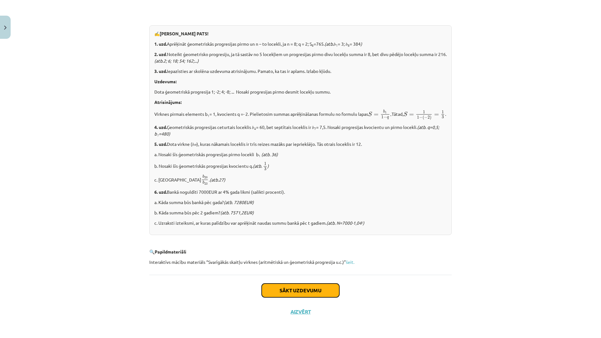
click at [307, 286] on button "Sākt uzdevumu" at bounding box center [301, 290] width 78 height 14
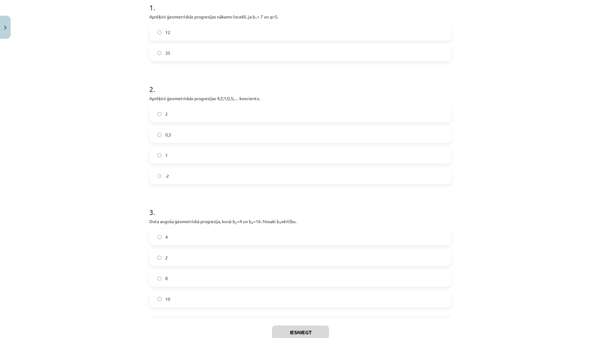
scroll to position [131, 0]
click at [178, 53] on label "35" at bounding box center [300, 54] width 301 height 16
click at [195, 141] on label "0,5" at bounding box center [300, 136] width 301 height 16
click at [203, 261] on label "2" at bounding box center [300, 259] width 301 height 16
click at [279, 329] on button "Iesniegt" at bounding box center [300, 334] width 57 height 14
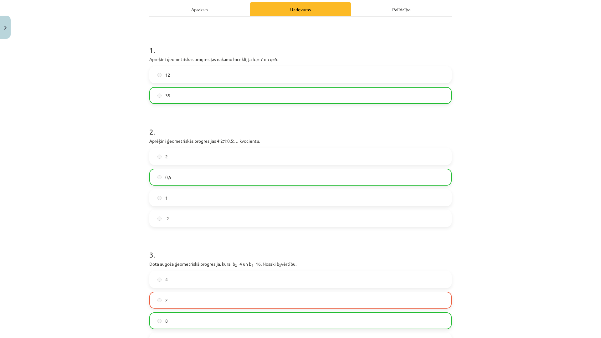
scroll to position [194, 0]
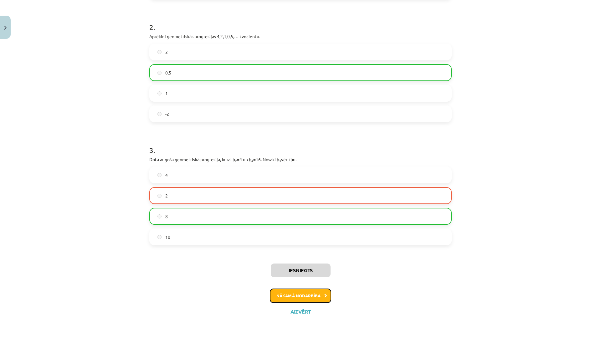
click at [308, 297] on button "Nākamā nodarbība" at bounding box center [300, 295] width 61 height 14
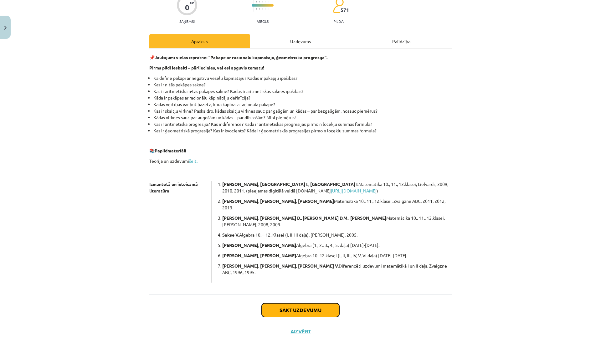
click at [312, 303] on button "Sākt uzdevumu" at bounding box center [301, 310] width 78 height 14
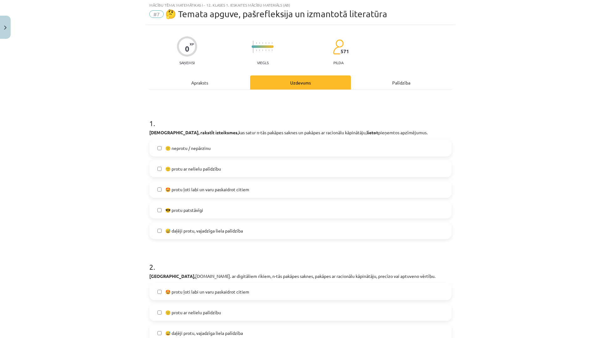
scroll to position [16, 0]
click at [301, 145] on label "😕 neprotu / nepārzinu" at bounding box center [300, 149] width 301 height 16
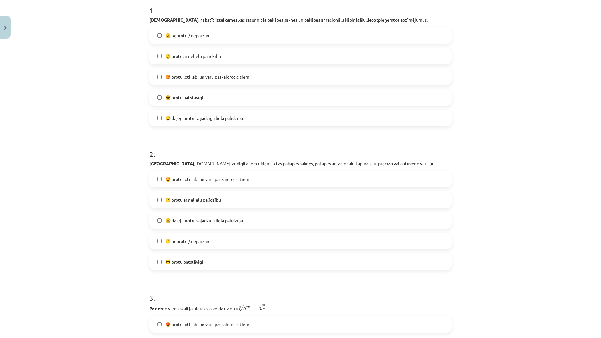
scroll to position [133, 0]
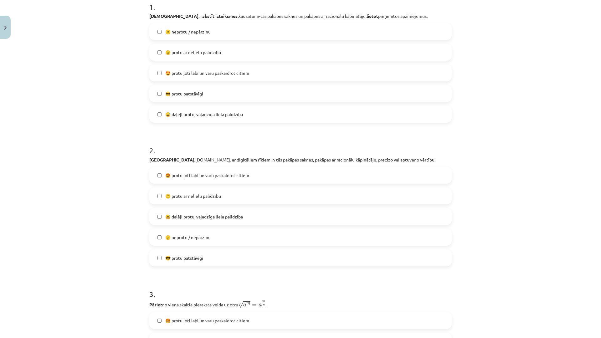
click at [302, 198] on label "🙂 protu ar nelielu palīdzību" at bounding box center [300, 196] width 301 height 16
click at [172, 195] on span "🙂 protu ar nelielu palīdzību" at bounding box center [193, 196] width 56 height 7
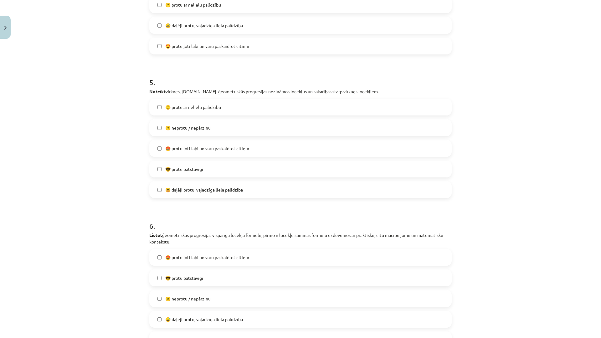
scroll to position [723, 0]
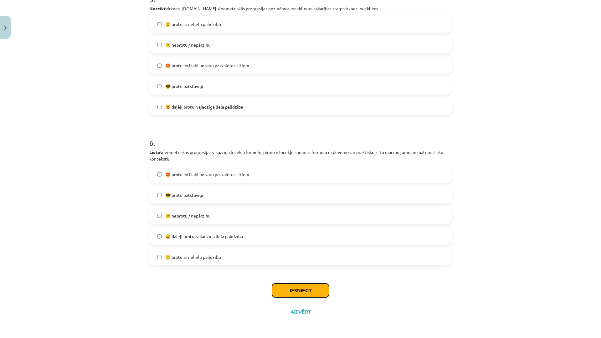
click at [315, 294] on button "Iesniegt" at bounding box center [300, 290] width 57 height 14
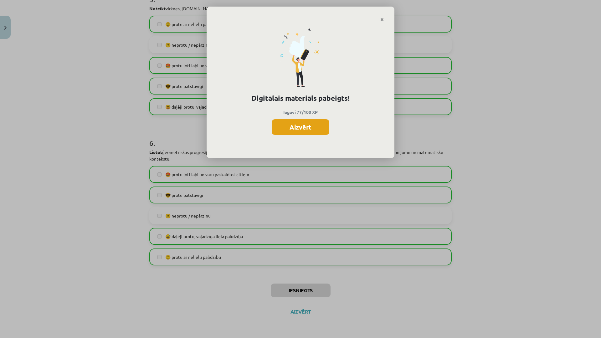
click at [311, 127] on button "Aizvērt" at bounding box center [301, 127] width 58 height 16
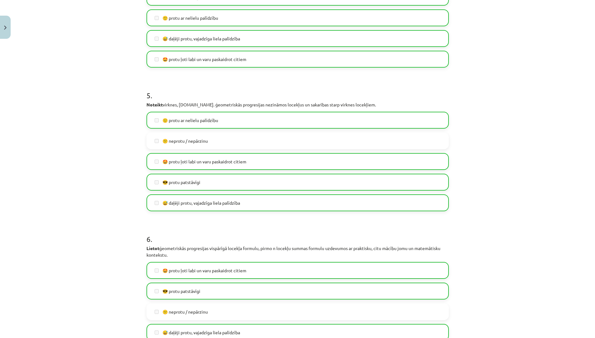
scroll to position [723, 0]
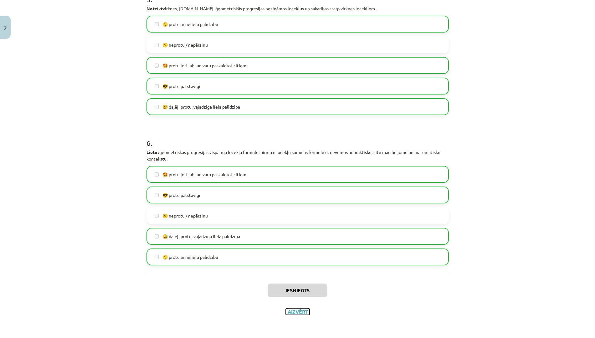
click at [299, 313] on button "Aizvērt" at bounding box center [298, 311] width 24 height 6
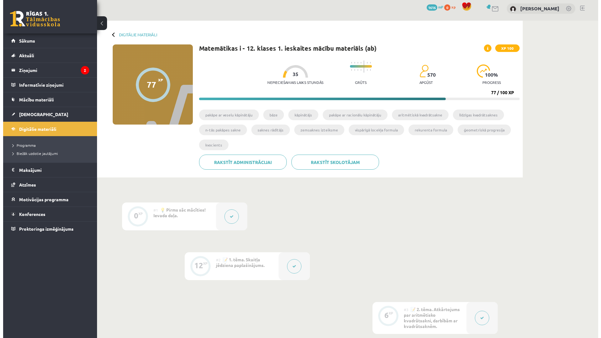
scroll to position [0, 0]
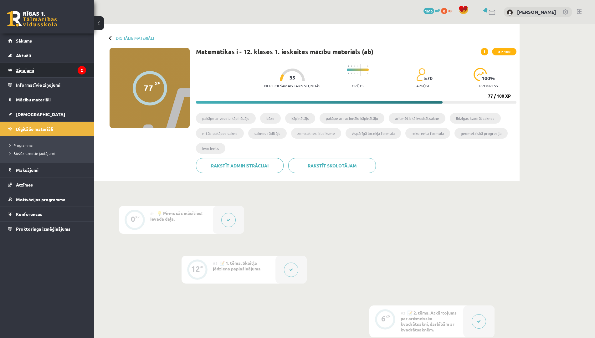
click at [51, 74] on legend "Ziņojumi 2" at bounding box center [51, 70] width 70 height 14
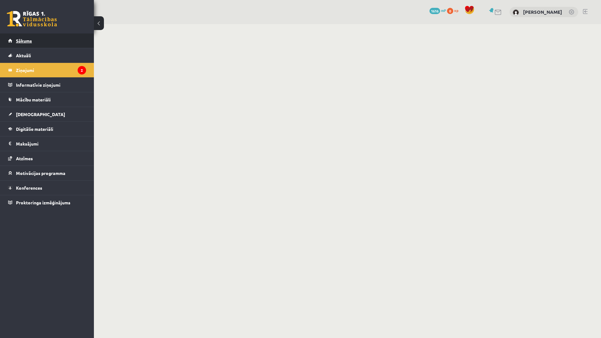
click at [53, 40] on link "Sākums" at bounding box center [47, 40] width 78 height 14
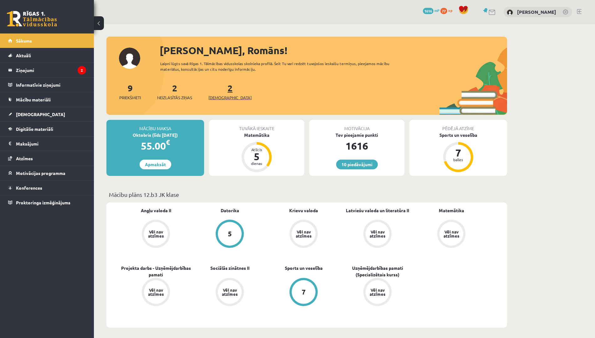
click at [219, 98] on span "[DEMOGRAPHIC_DATA]" at bounding box center [229, 97] width 43 height 6
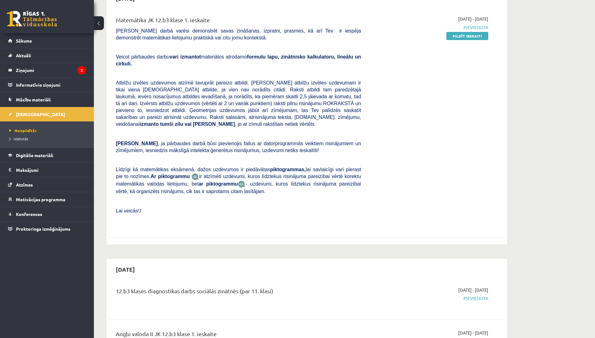
scroll to position [156, 0]
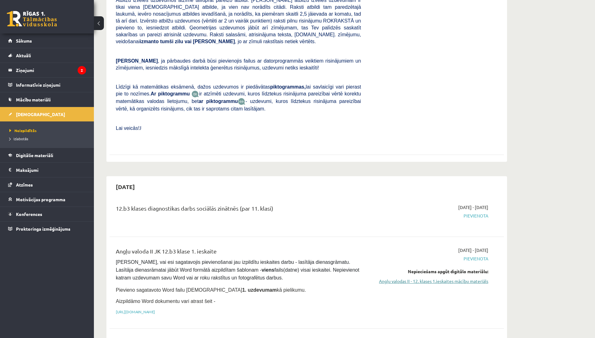
click at [426, 278] on link "Angļu valodas II - 12. klases 1.ieskaites mācību materiāls" at bounding box center [429, 281] width 118 height 7
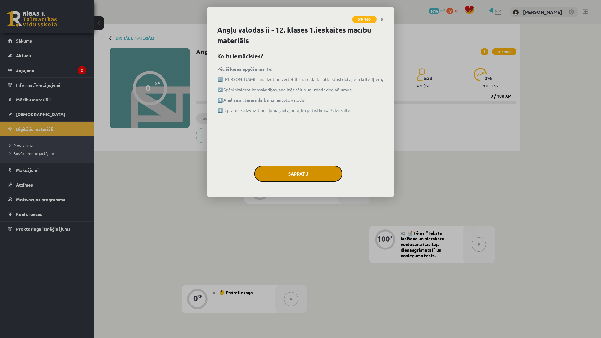
click at [286, 173] on button "Sapratu" at bounding box center [298, 174] width 88 height 16
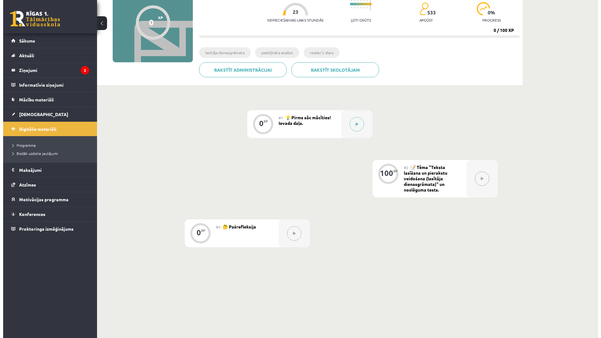
scroll to position [84, 0]
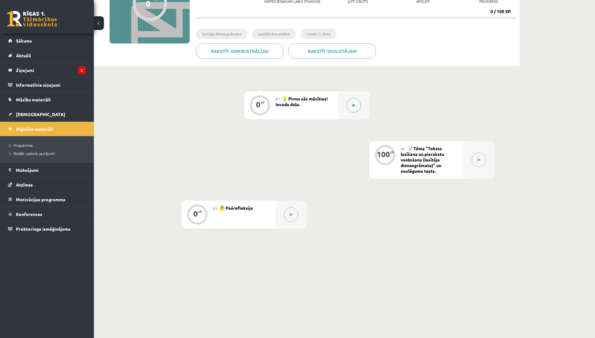
click at [350, 98] on div at bounding box center [353, 105] width 31 height 28
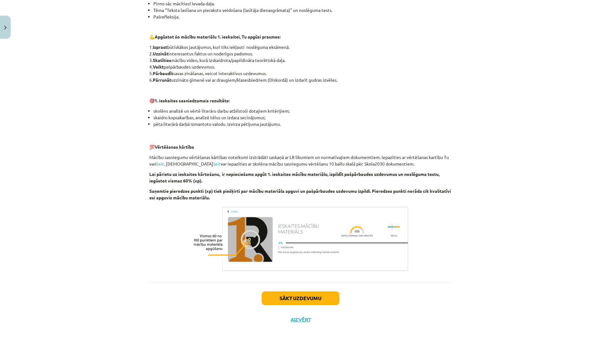
scroll to position [321, 0]
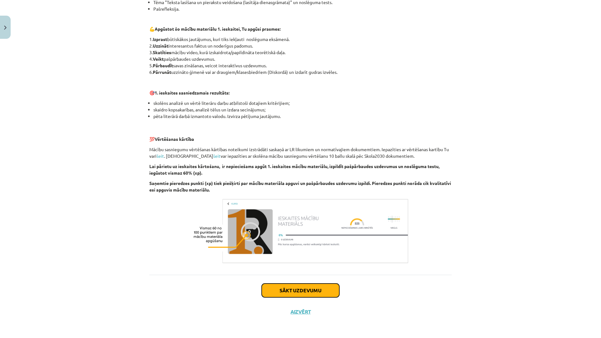
click at [309, 294] on button "Sākt uzdevumu" at bounding box center [301, 290] width 78 height 14
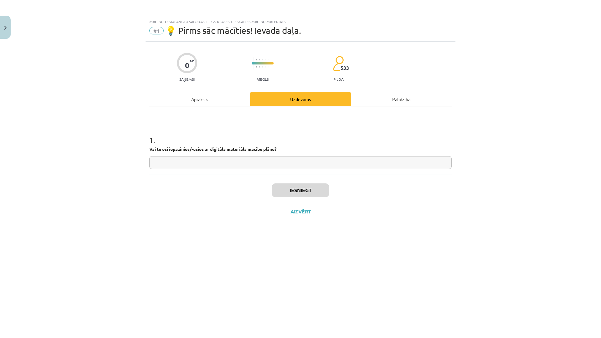
click at [284, 159] on input "text" at bounding box center [300, 162] width 302 height 13
type input "**"
click at [287, 190] on button "Iesniegt" at bounding box center [300, 190] width 57 height 14
click at [295, 230] on button "Aizvērt" at bounding box center [300, 231] width 24 height 6
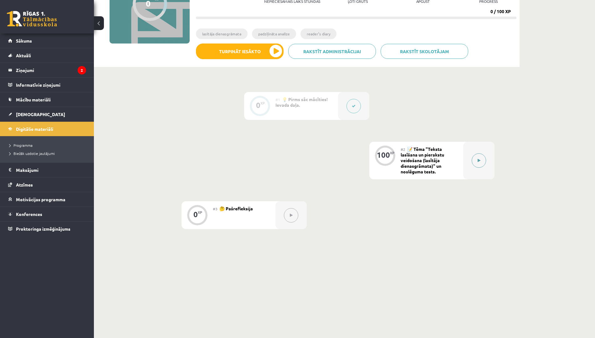
click at [482, 154] on button at bounding box center [479, 160] width 14 height 14
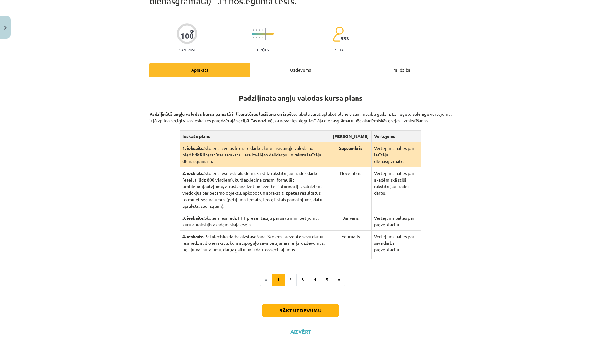
scroll to position [53, 0]
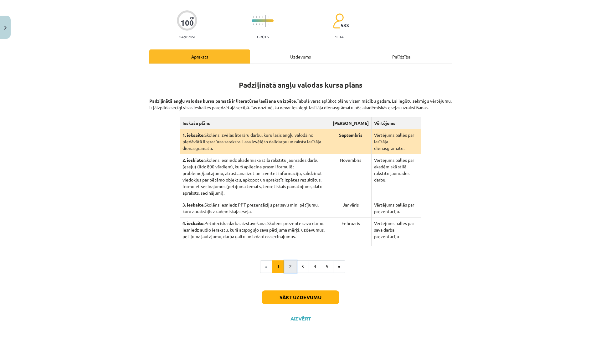
click at [290, 262] on button "2" at bounding box center [290, 266] width 13 height 13
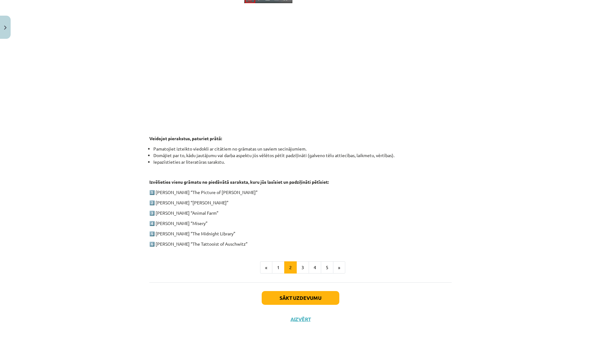
scroll to position [202, 0]
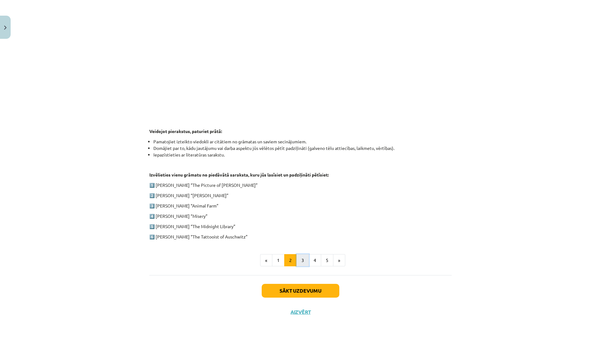
click at [297, 260] on button "3" at bounding box center [302, 260] width 13 height 13
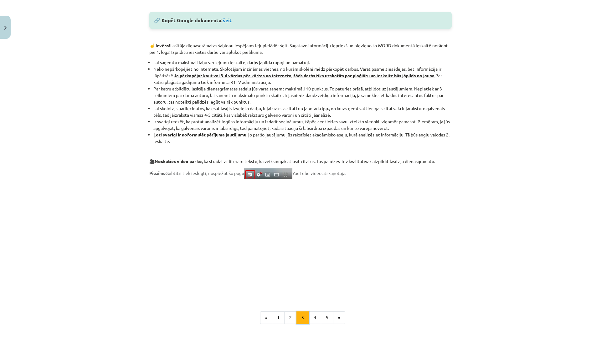
scroll to position [357, 0]
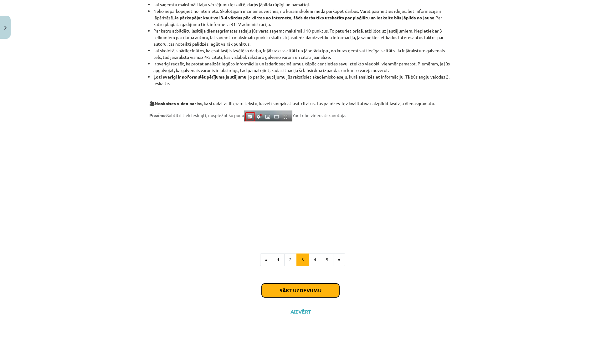
click at [304, 287] on button "Sākt uzdevumu" at bounding box center [301, 290] width 78 height 14
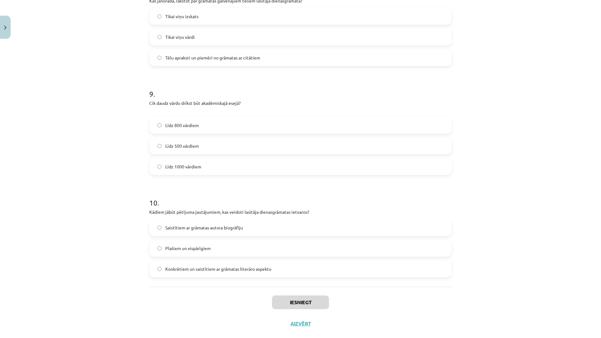
scroll to position [886, 0]
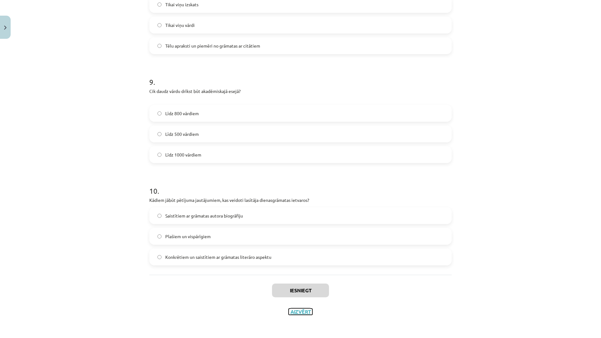
click at [300, 311] on button "Aizvērt" at bounding box center [300, 311] width 24 height 6
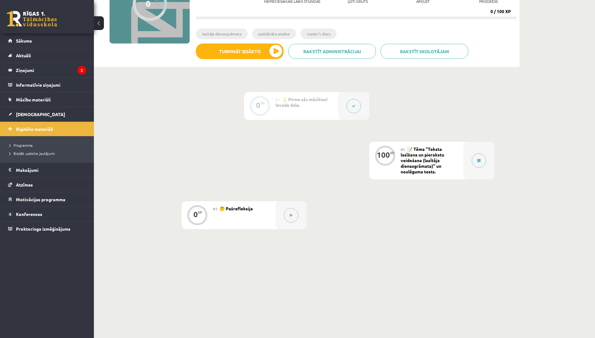
click at [350, 112] on button at bounding box center [353, 106] width 14 height 14
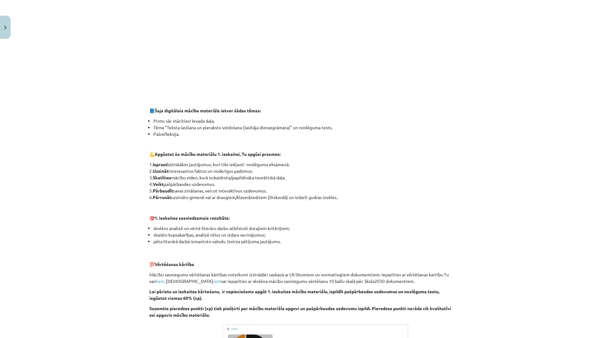
scroll to position [341, 0]
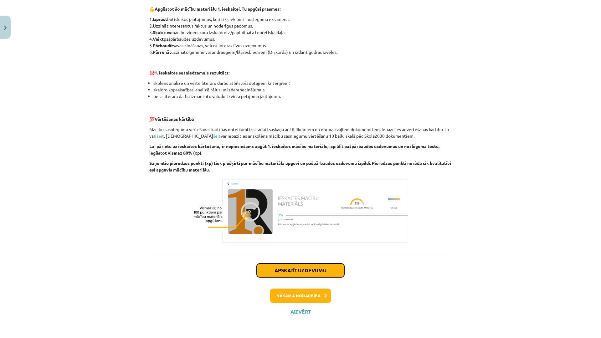
click at [297, 273] on button "Apskatīt uzdevumu" at bounding box center [301, 270] width 88 height 14
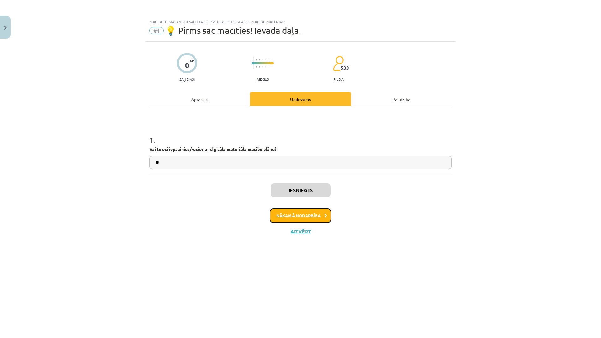
click at [294, 215] on button "Nākamā nodarbība" at bounding box center [300, 215] width 61 height 14
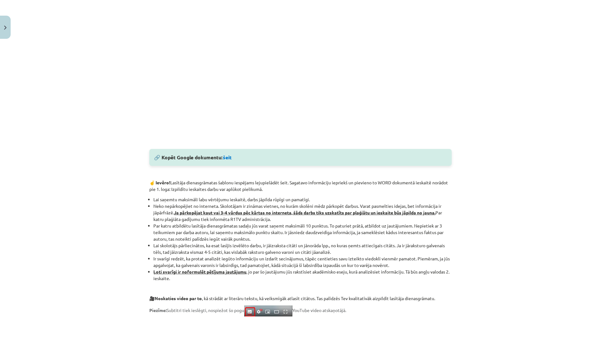
scroll to position [415, 0]
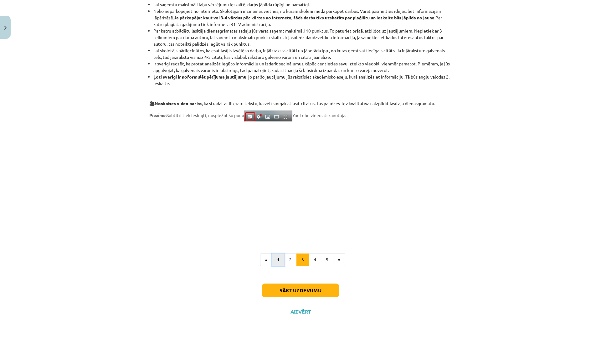
click at [277, 257] on button "1" at bounding box center [278, 259] width 13 height 13
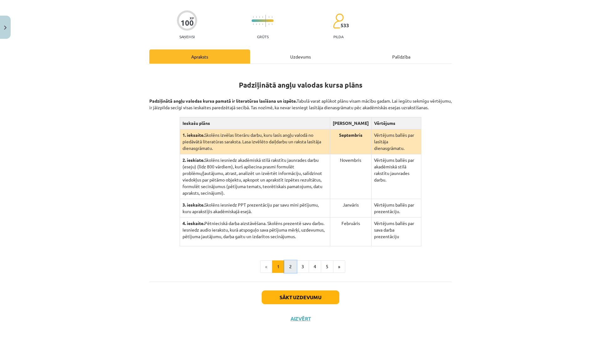
click at [290, 260] on button "2" at bounding box center [290, 266] width 13 height 13
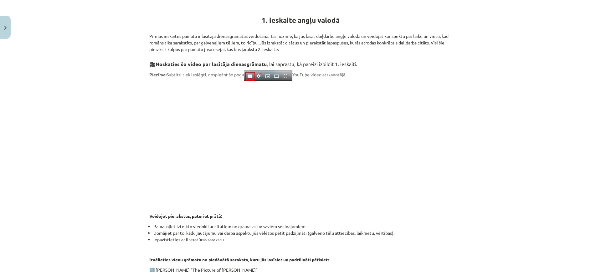
scroll to position [268, 0]
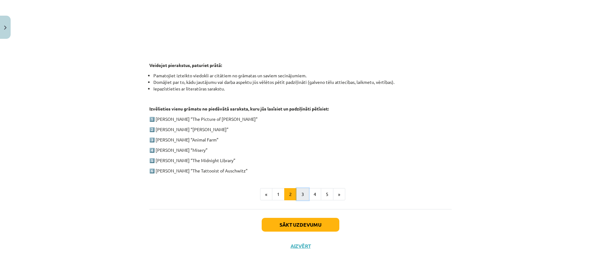
click at [297, 189] on button "3" at bounding box center [302, 194] width 13 height 13
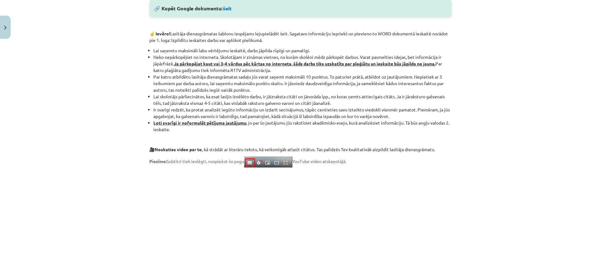
scroll to position [357, 0]
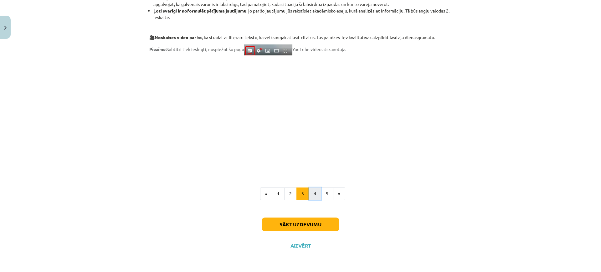
click at [312, 196] on button "4" at bounding box center [314, 193] width 13 height 13
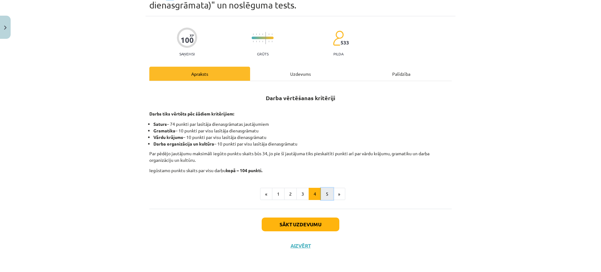
click at [321, 195] on button "5" at bounding box center [327, 194] width 13 height 13
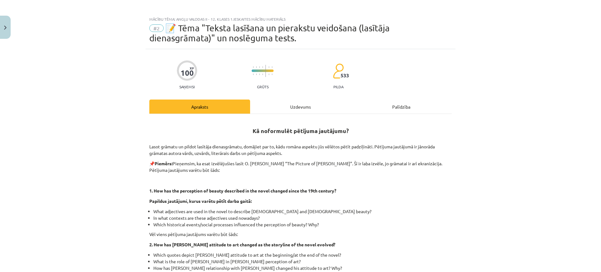
scroll to position [0, 0]
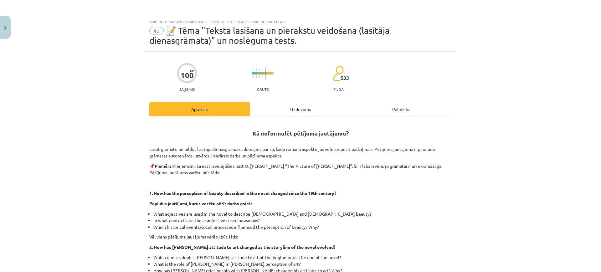
click at [298, 106] on div "Uzdevums" at bounding box center [300, 109] width 101 height 14
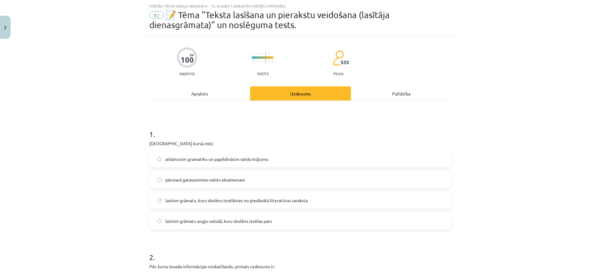
click at [268, 201] on span "lasīsim grāmatu, kuru skolēns izvēlēsies no piedāvātā literatūras saraksta" at bounding box center [236, 200] width 142 height 7
click at [270, 220] on span "lasīsim grāmatu angļu valodā, kuru skolēns izvēlas pats" at bounding box center [218, 221] width 107 height 7
click at [276, 203] on span "lasīsim grāmatu, kuru skolēns izvēlēsies no piedāvātā literatūras saraksta" at bounding box center [236, 200] width 142 height 7
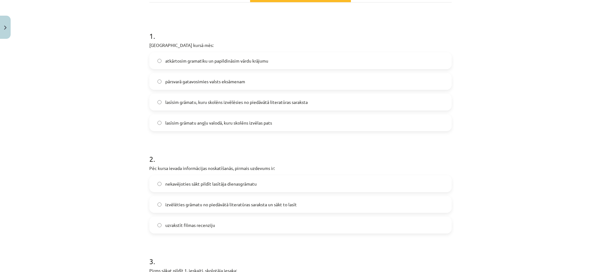
scroll to position [133, 0]
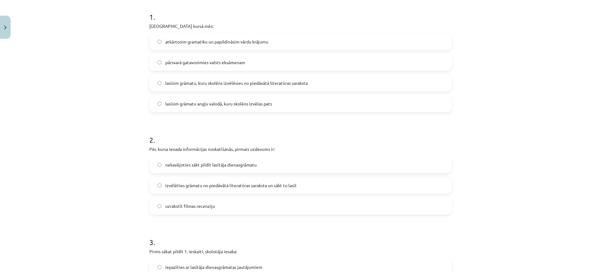
click at [276, 186] on span "izvēlēties grāmatu no piedāvātā literatūras saraksta un sākt to lasīt" at bounding box center [230, 185] width 131 height 7
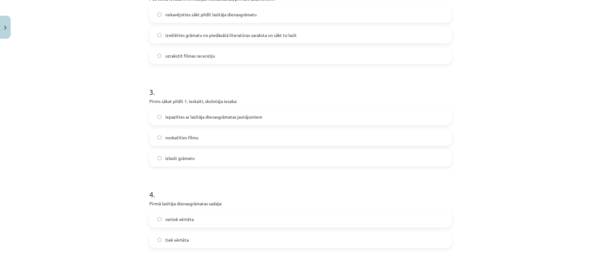
scroll to position [289, 0]
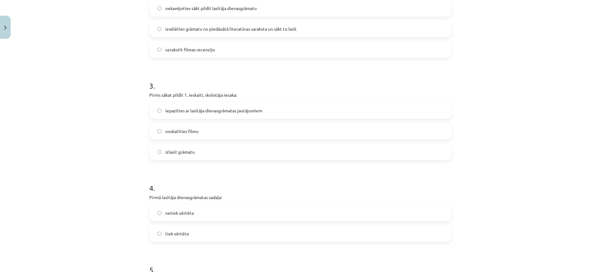
click at [271, 110] on label "iepazīties ar lasītāja dienasgrāmatas jautājumiem" at bounding box center [300, 111] width 301 height 16
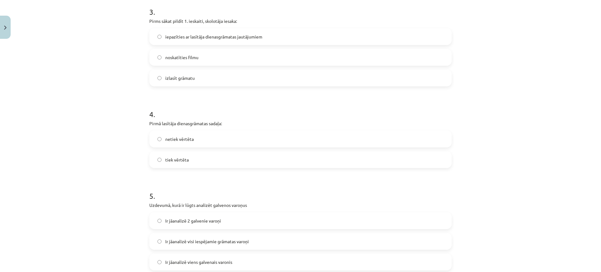
scroll to position [368, 0]
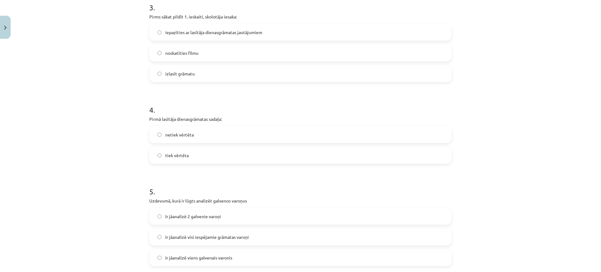
click at [230, 152] on label "tiek vērtēta" at bounding box center [300, 155] width 301 height 16
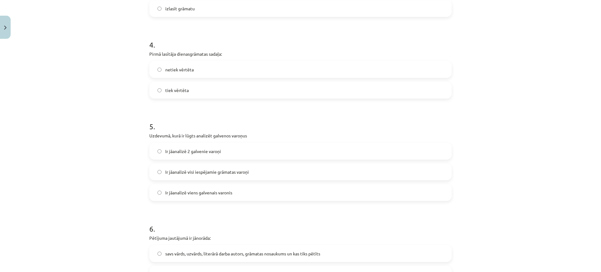
scroll to position [446, 0]
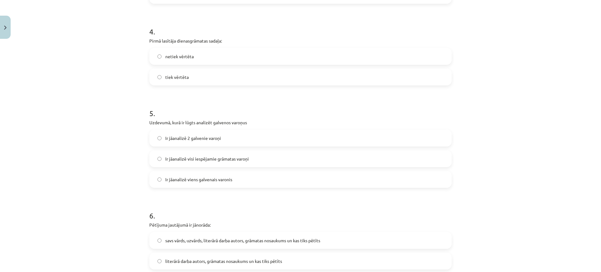
click at [228, 158] on span "Ir jāanalizē visi iespējamie grāmatas varoņi" at bounding box center [207, 158] width 84 height 7
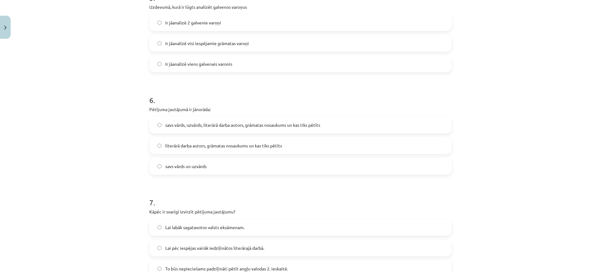
scroll to position [563, 0]
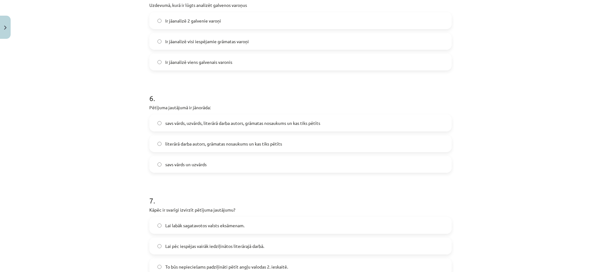
click at [219, 125] on span "savs vārds, uzvārds, literārā darba autors, grāmatas nosaukums un kas tiks pētī…" at bounding box center [242, 123] width 155 height 7
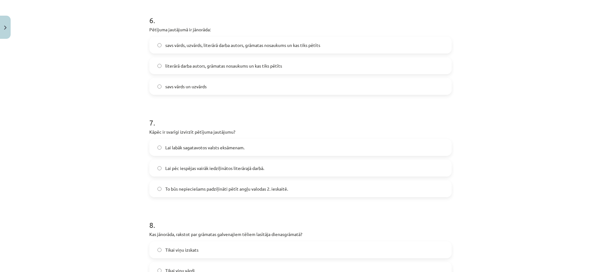
scroll to position [641, 0]
click at [224, 188] on span "To būs nepieciešams padziļināti pētīt angļu valodas 2. ieskaitē." at bounding box center [226, 188] width 123 height 7
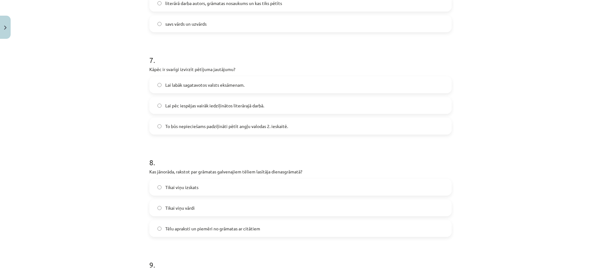
scroll to position [759, 0]
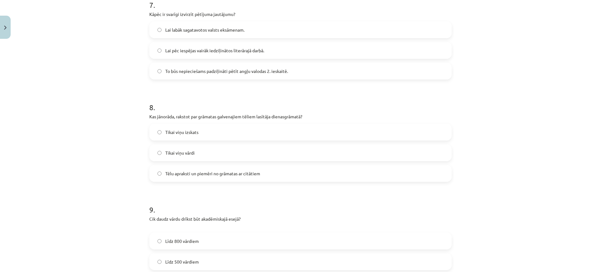
click at [216, 177] on label "Tēlu apraksti un piemēri no grāmatas ar citātiem" at bounding box center [300, 174] width 301 height 16
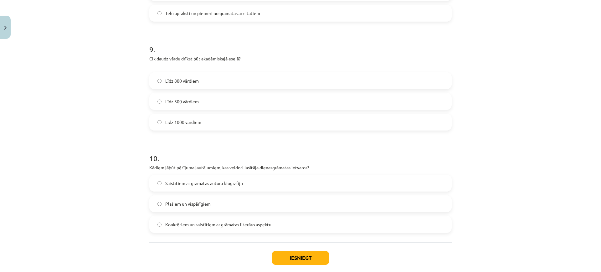
scroll to position [913, 0]
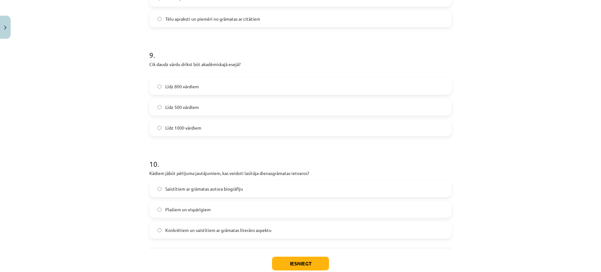
click at [202, 91] on label "Līdz 800 vārdiem" at bounding box center [300, 87] width 301 height 16
click at [210, 210] on label "Plašiem un vispārīgiem" at bounding box center [300, 209] width 301 height 16
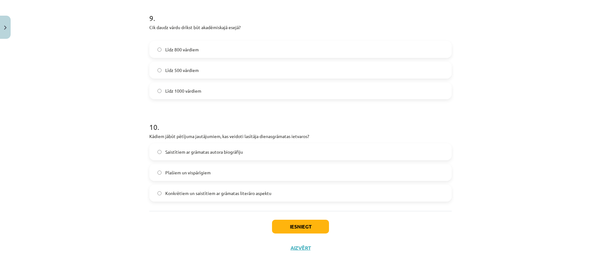
scroll to position [952, 0]
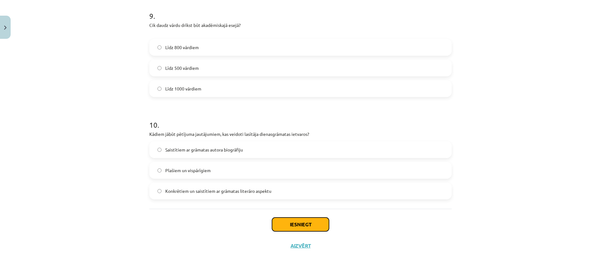
click at [312, 224] on button "Iesniegt" at bounding box center [300, 224] width 57 height 14
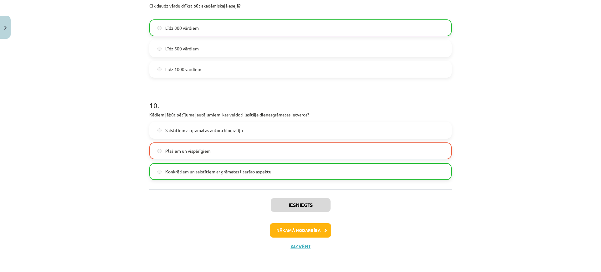
scroll to position [972, 0]
click at [301, 230] on button "Nākamā nodarbība" at bounding box center [300, 229] width 61 height 14
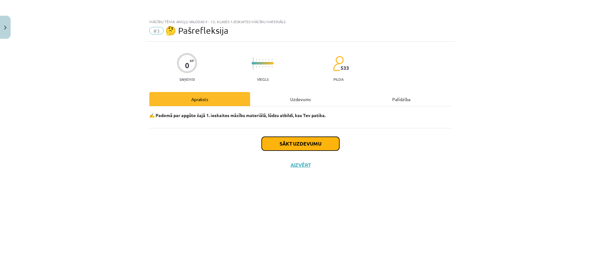
click at [300, 143] on button "Sākt uzdevumu" at bounding box center [301, 144] width 78 height 14
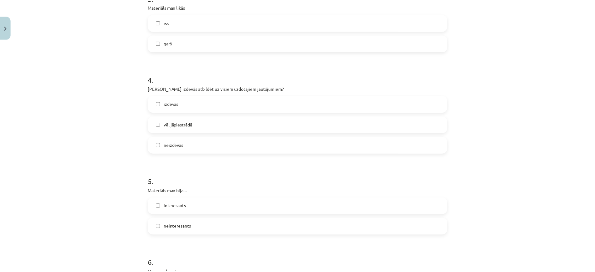
scroll to position [509, 0]
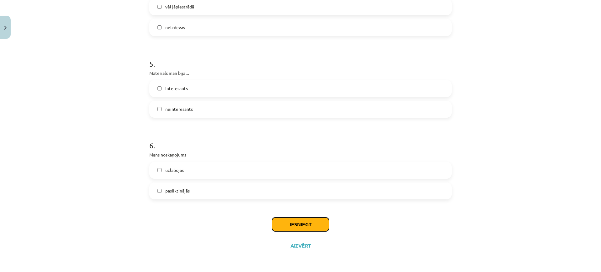
click at [303, 218] on button "Iesniegt" at bounding box center [300, 224] width 57 height 14
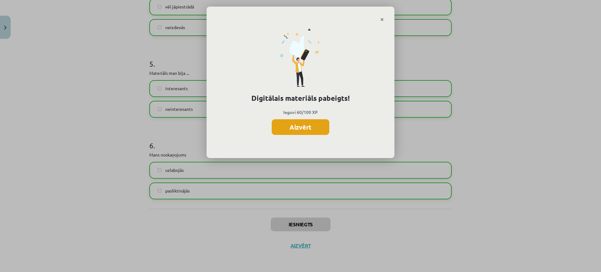
click at [279, 127] on button "Aizvērt" at bounding box center [301, 127] width 58 height 16
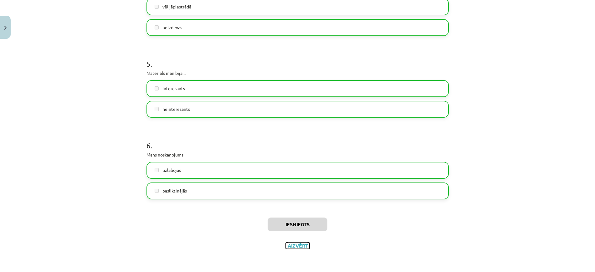
click at [294, 244] on button "Aizvērt" at bounding box center [298, 245] width 24 height 6
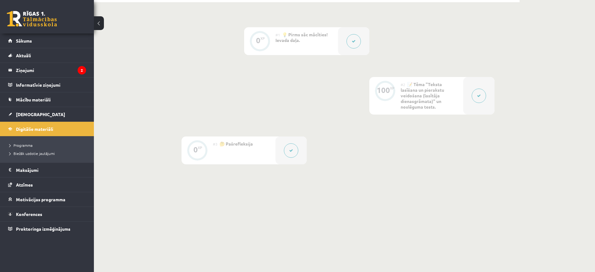
scroll to position [150, 0]
click at [40, 69] on legend "Ziņojumi 2" at bounding box center [51, 70] width 70 height 14
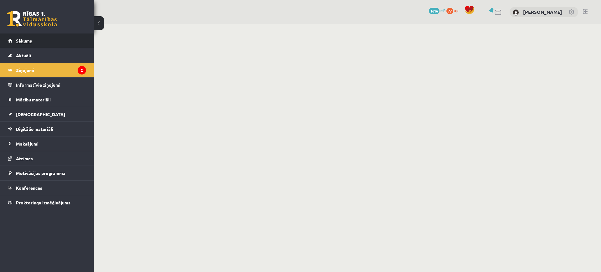
click at [39, 43] on link "Sākums" at bounding box center [47, 40] width 78 height 14
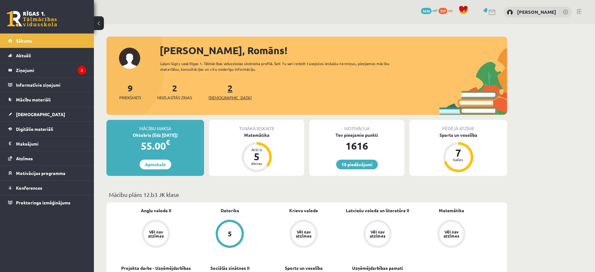
click at [220, 92] on link "2 Ieskaites" at bounding box center [229, 91] width 43 height 18
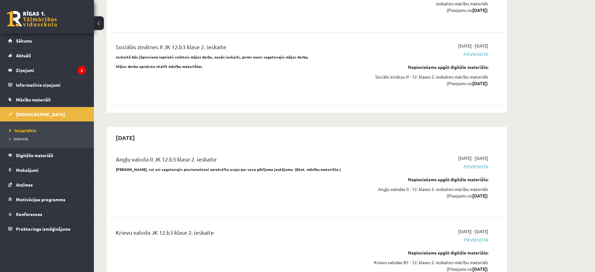
scroll to position [1721, 0]
